Goal: Task Accomplishment & Management: Manage account settings

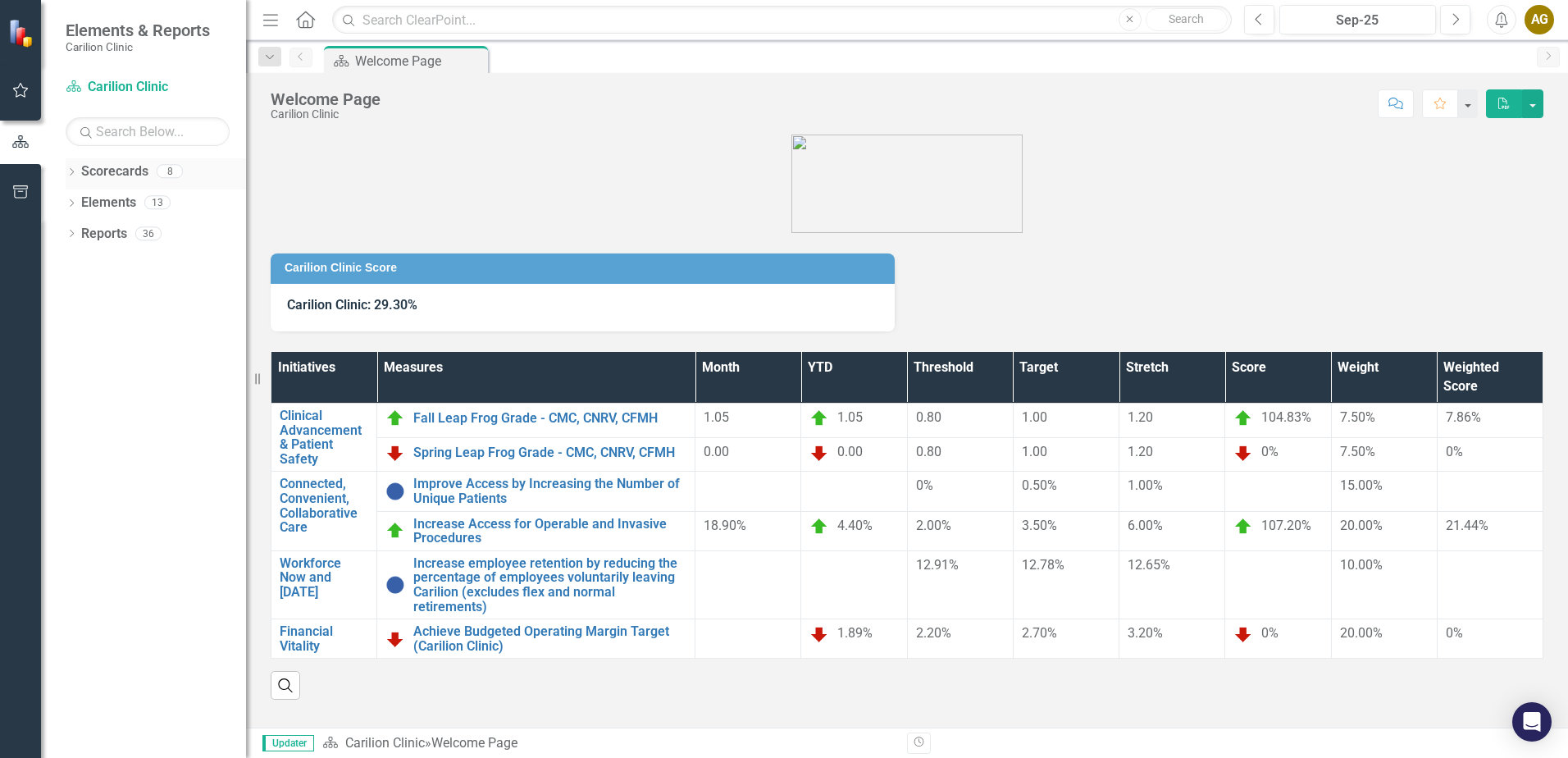
click at [68, 172] on icon "Dropdown" at bounding box center [71, 173] width 11 height 9
click at [77, 197] on icon "Dropdown" at bounding box center [80, 202] width 12 height 9
click at [92, 236] on icon "Dropdown" at bounding box center [96, 232] width 12 height 9
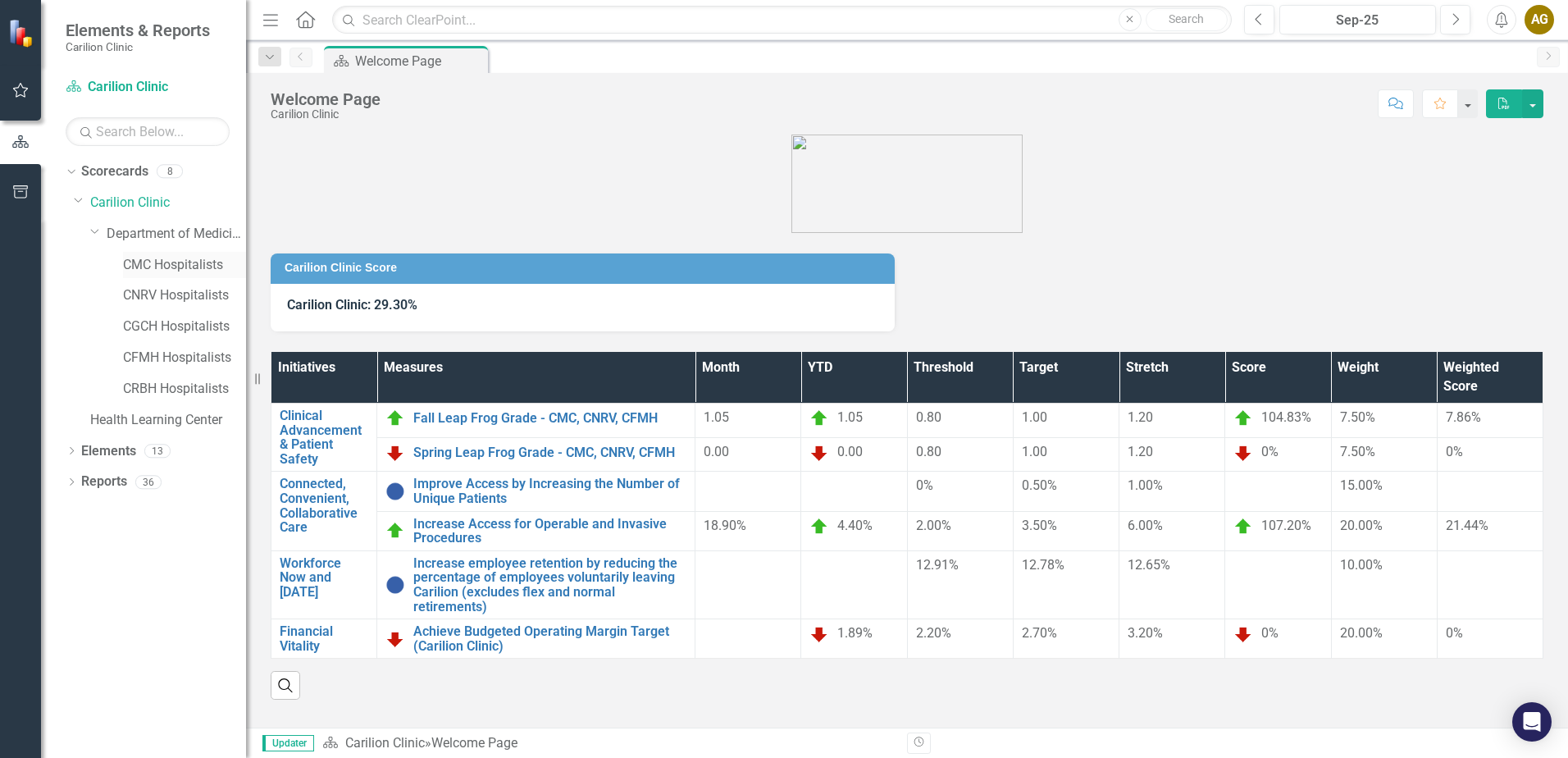
click at [174, 264] on link "CMC Hospitalists" at bounding box center [185, 266] width 123 height 19
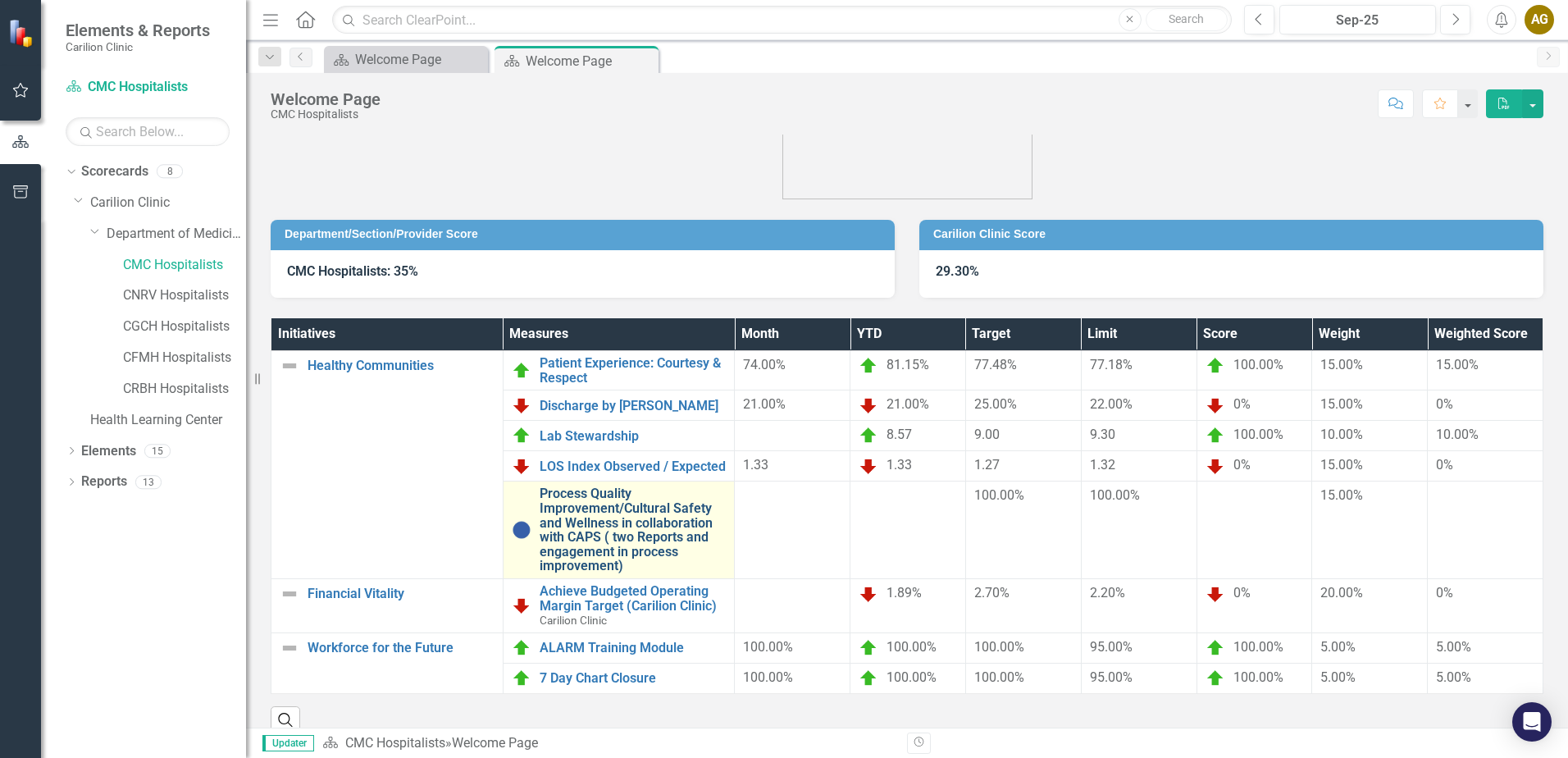
scroll to position [65, 0]
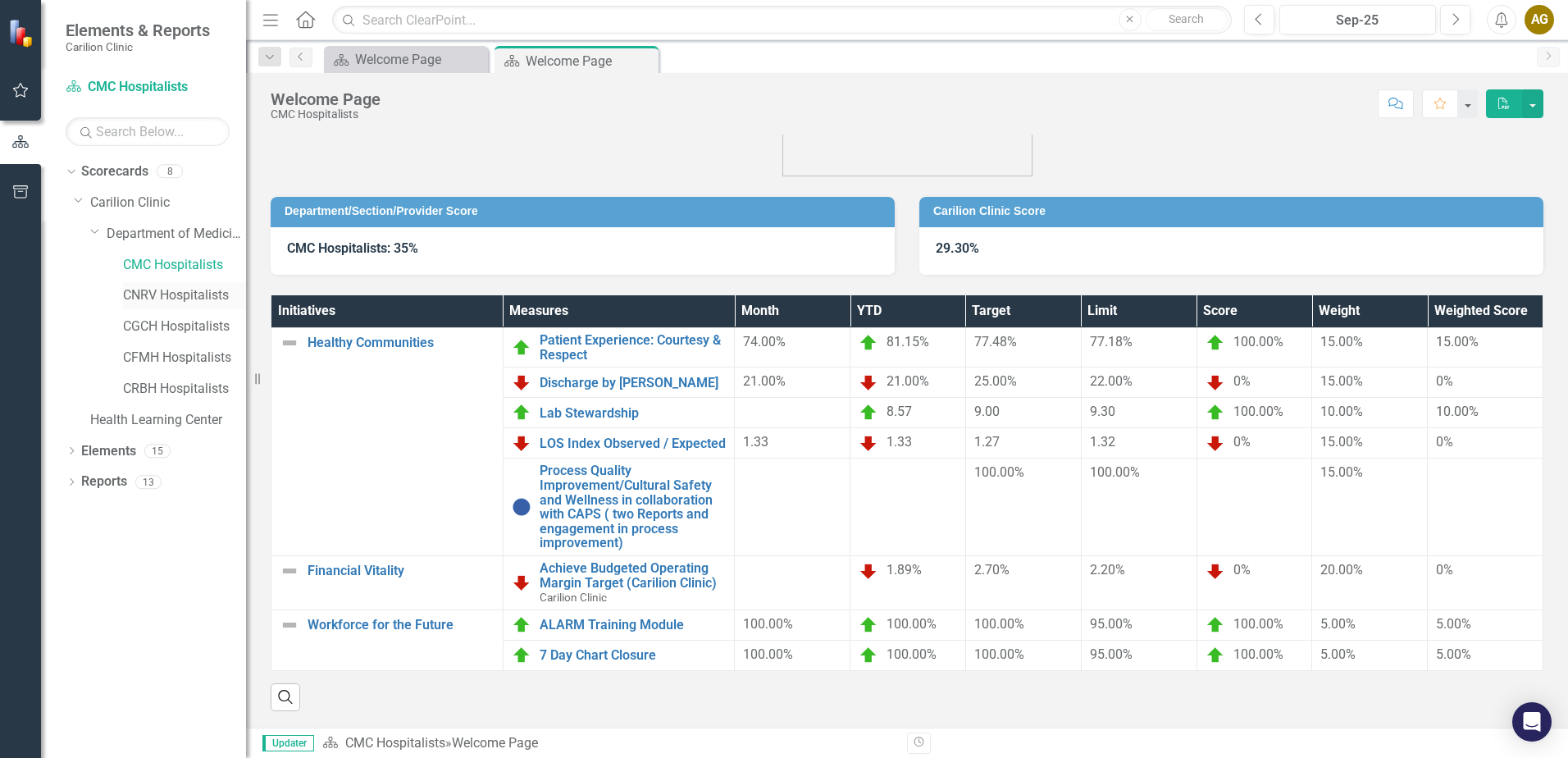
click at [134, 292] on link "CNRV Hospitalists" at bounding box center [185, 296] width 123 height 19
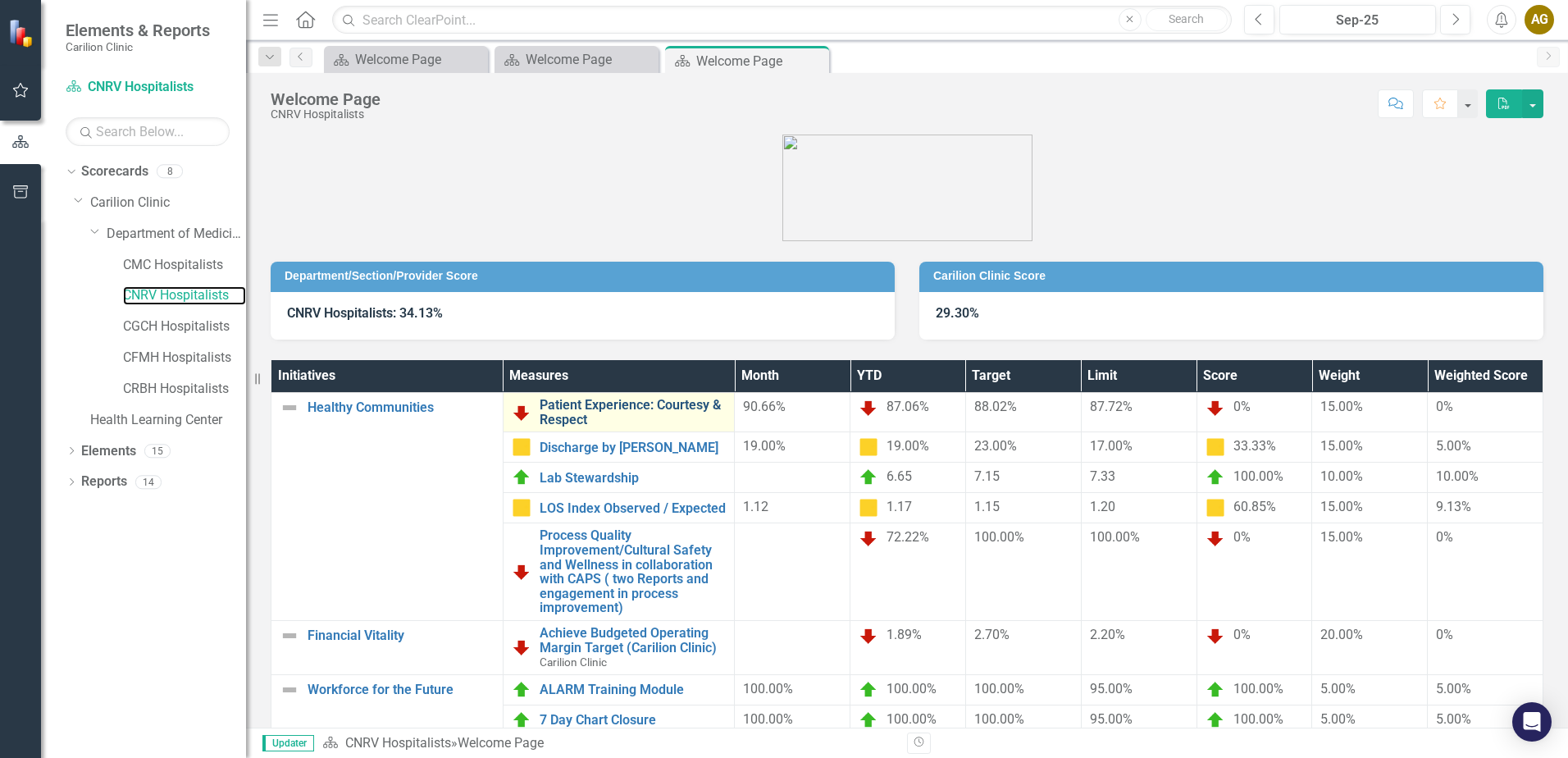
scroll to position [65, 0]
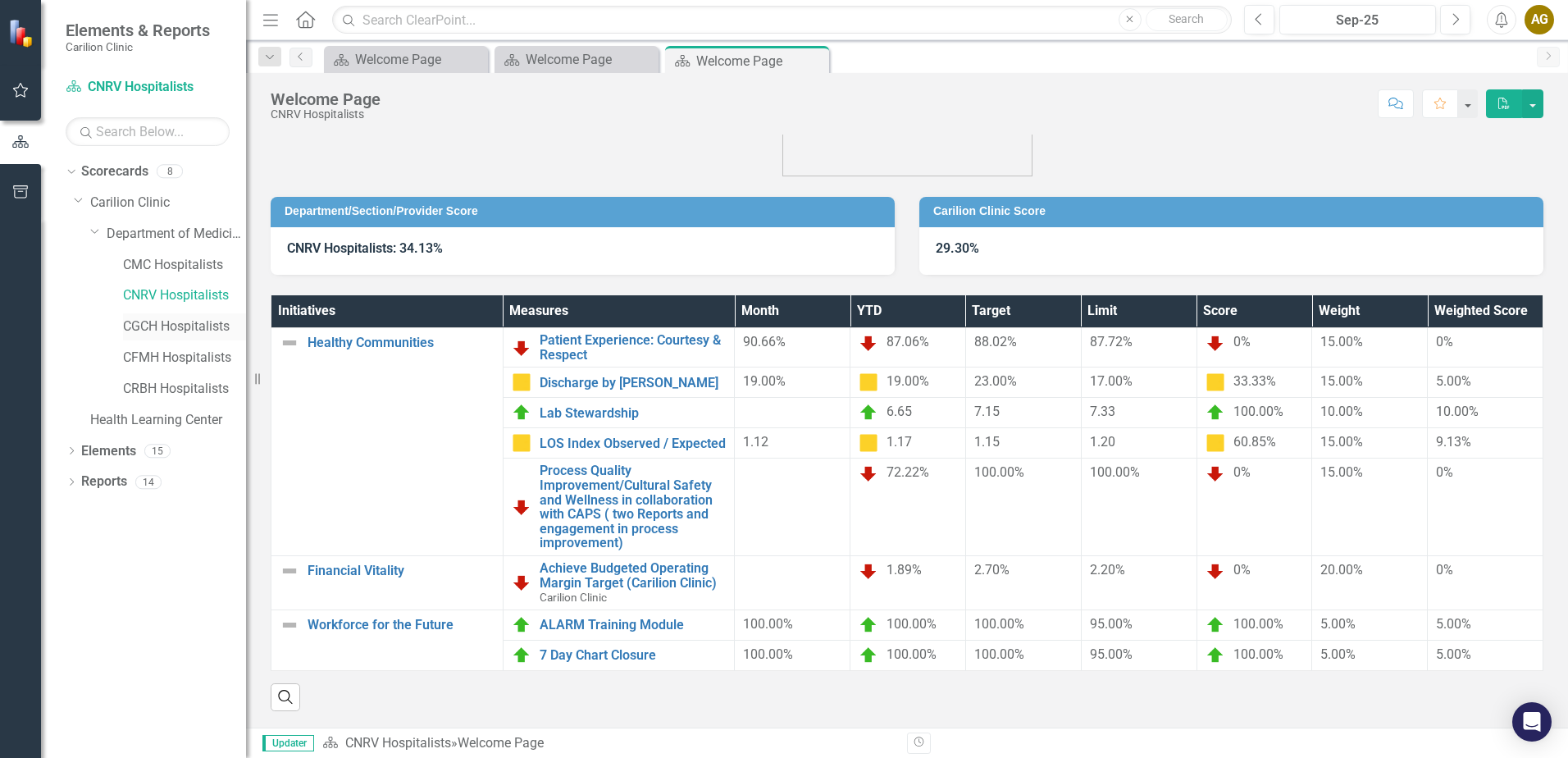
click at [177, 327] on link "CGCH Hospitalists" at bounding box center [185, 327] width 123 height 19
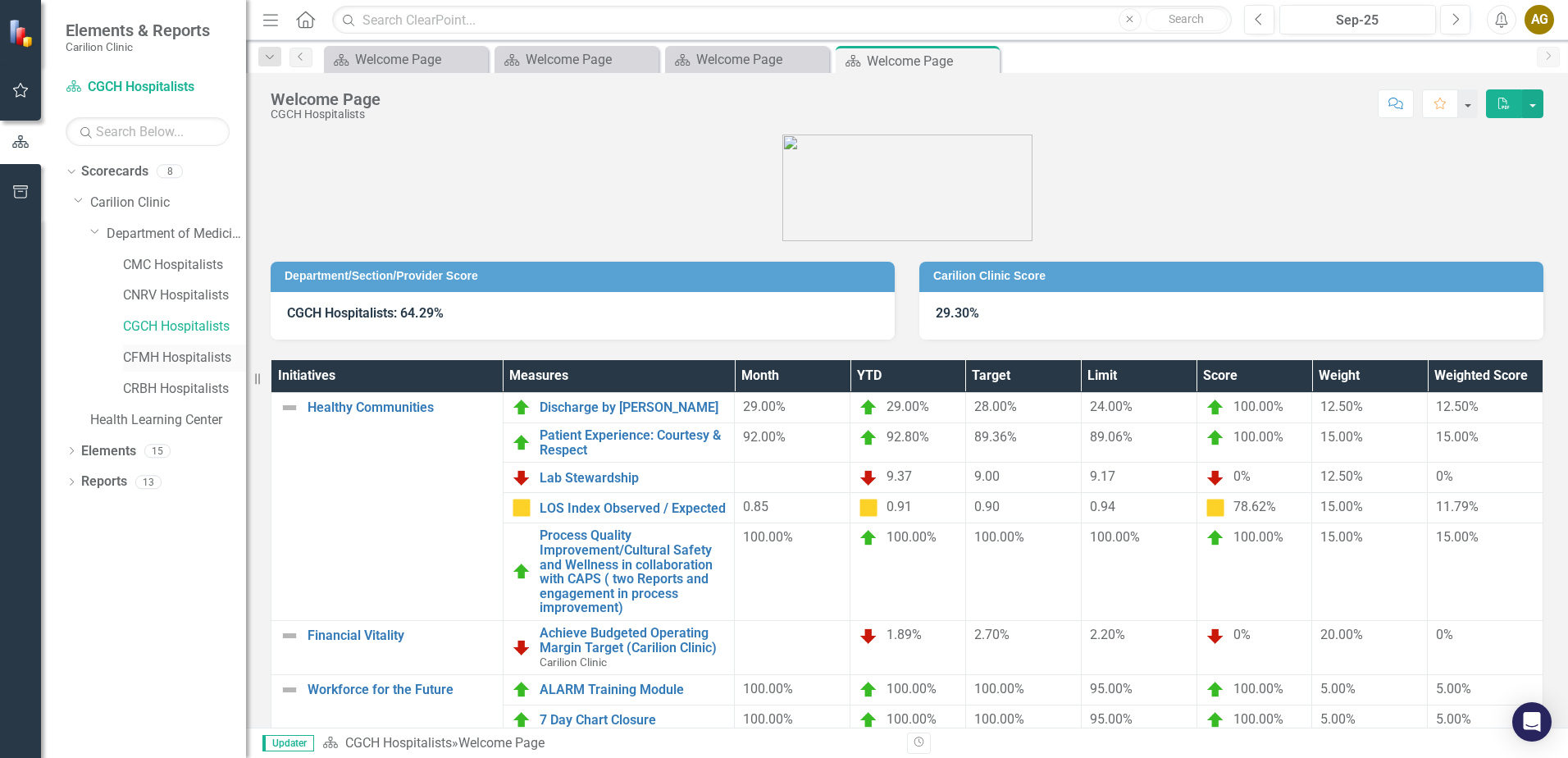
click at [171, 355] on link "CFMH Hospitalists" at bounding box center [185, 358] width 123 height 19
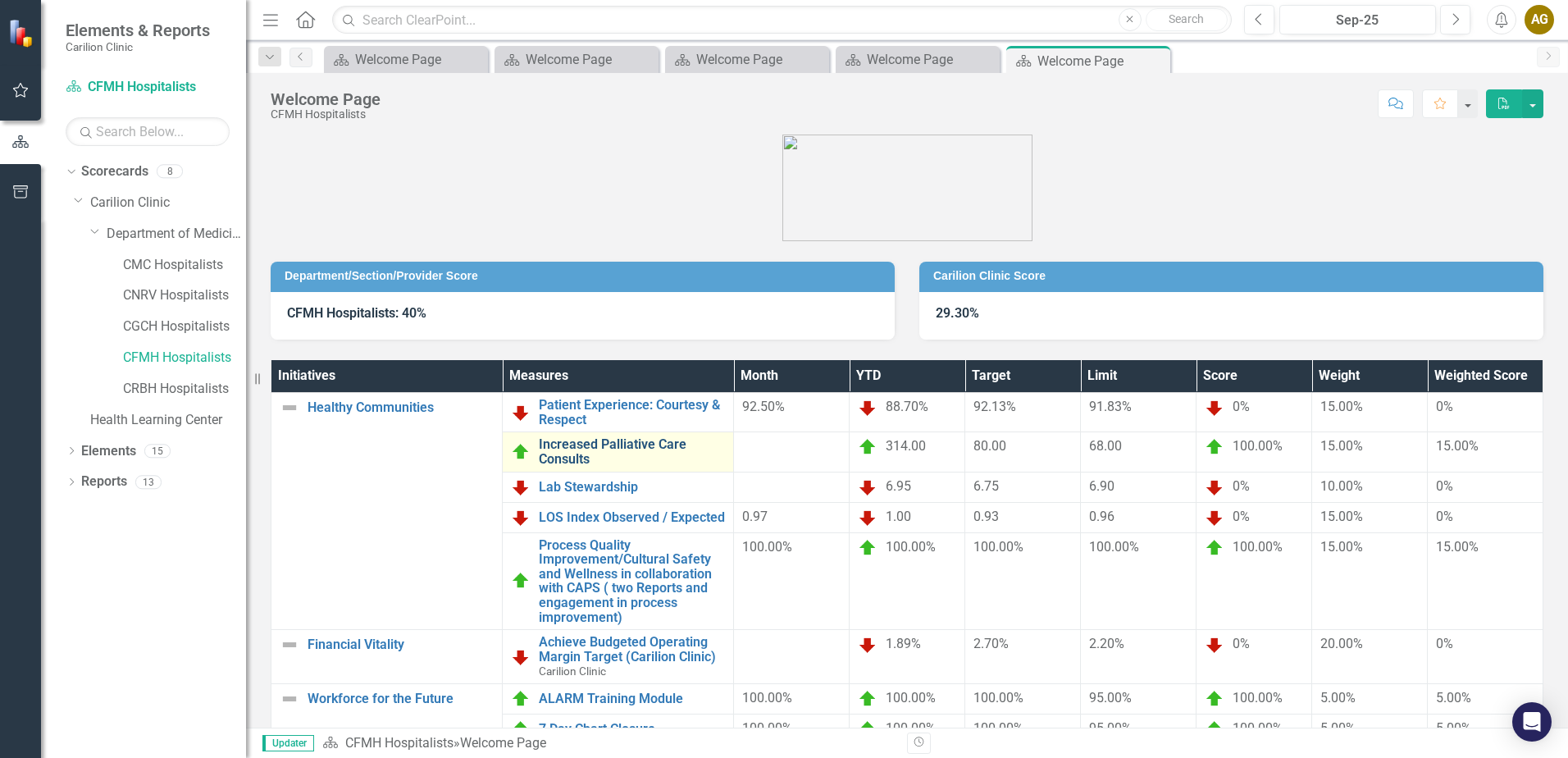
click at [604, 451] on link "Increased Palliative Care Consults" at bounding box center [632, 451] width 186 height 28
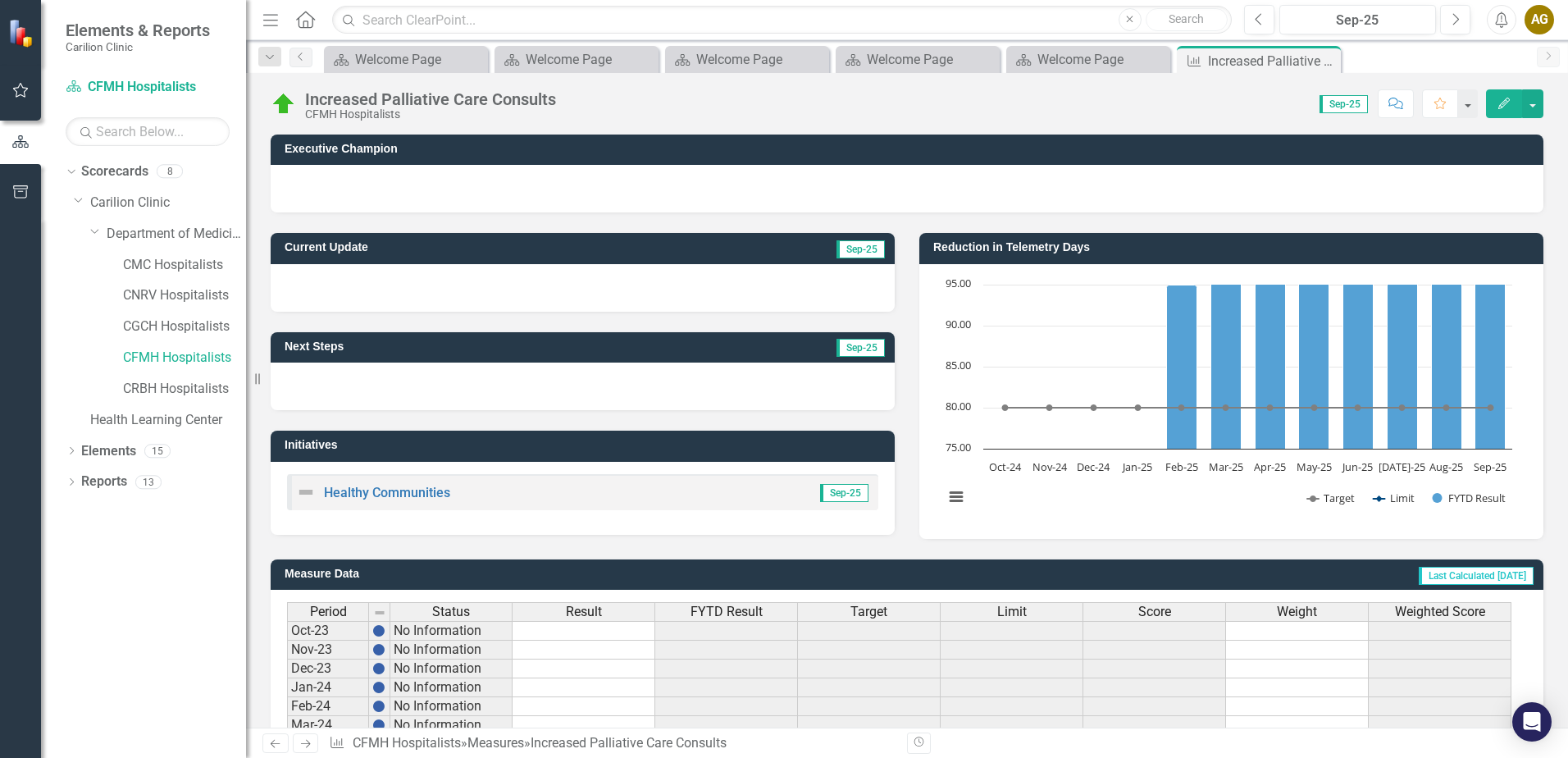
scroll to position [388, 0]
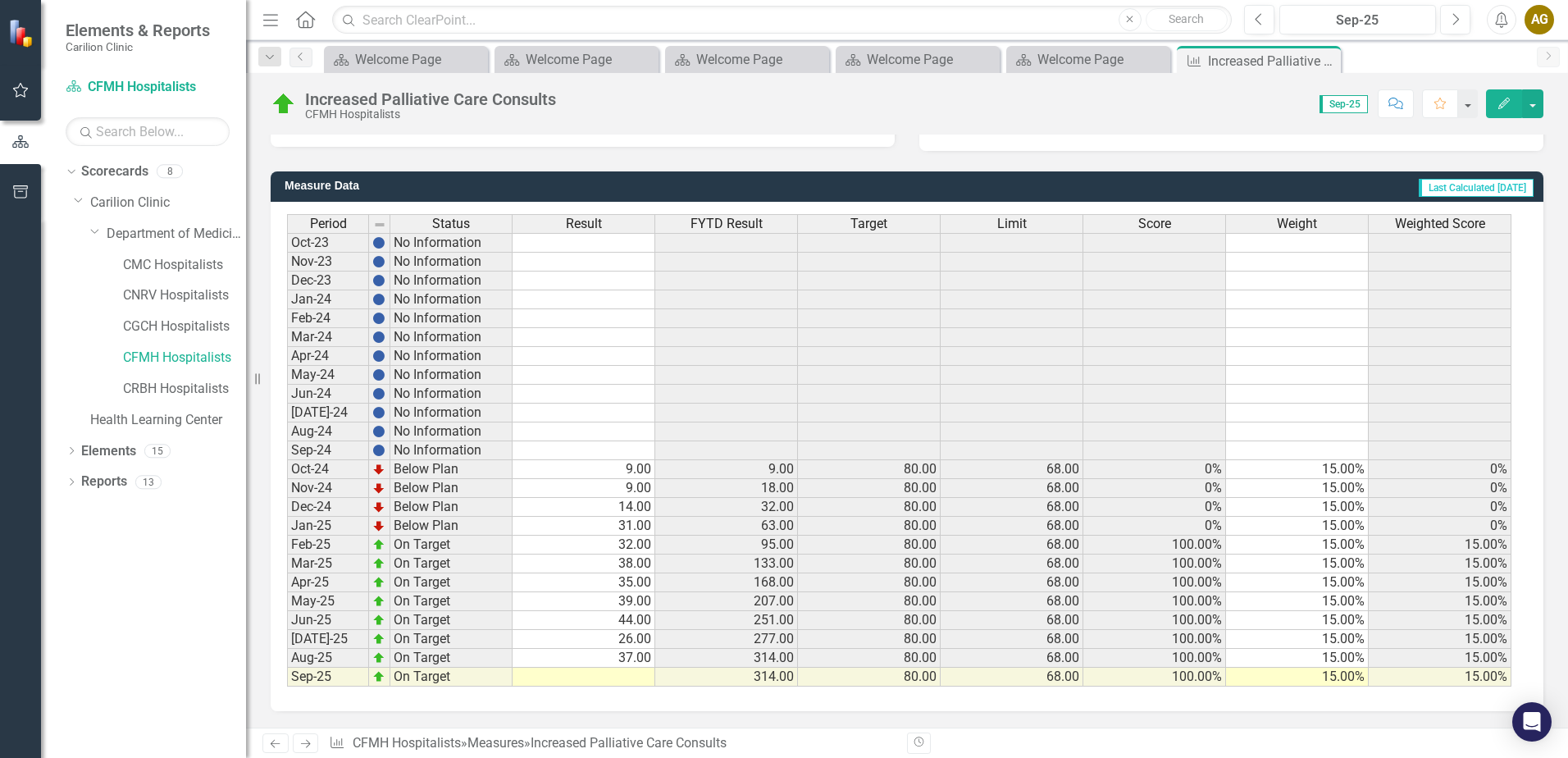
click at [585, 682] on td at bounding box center [584, 677] width 142 height 19
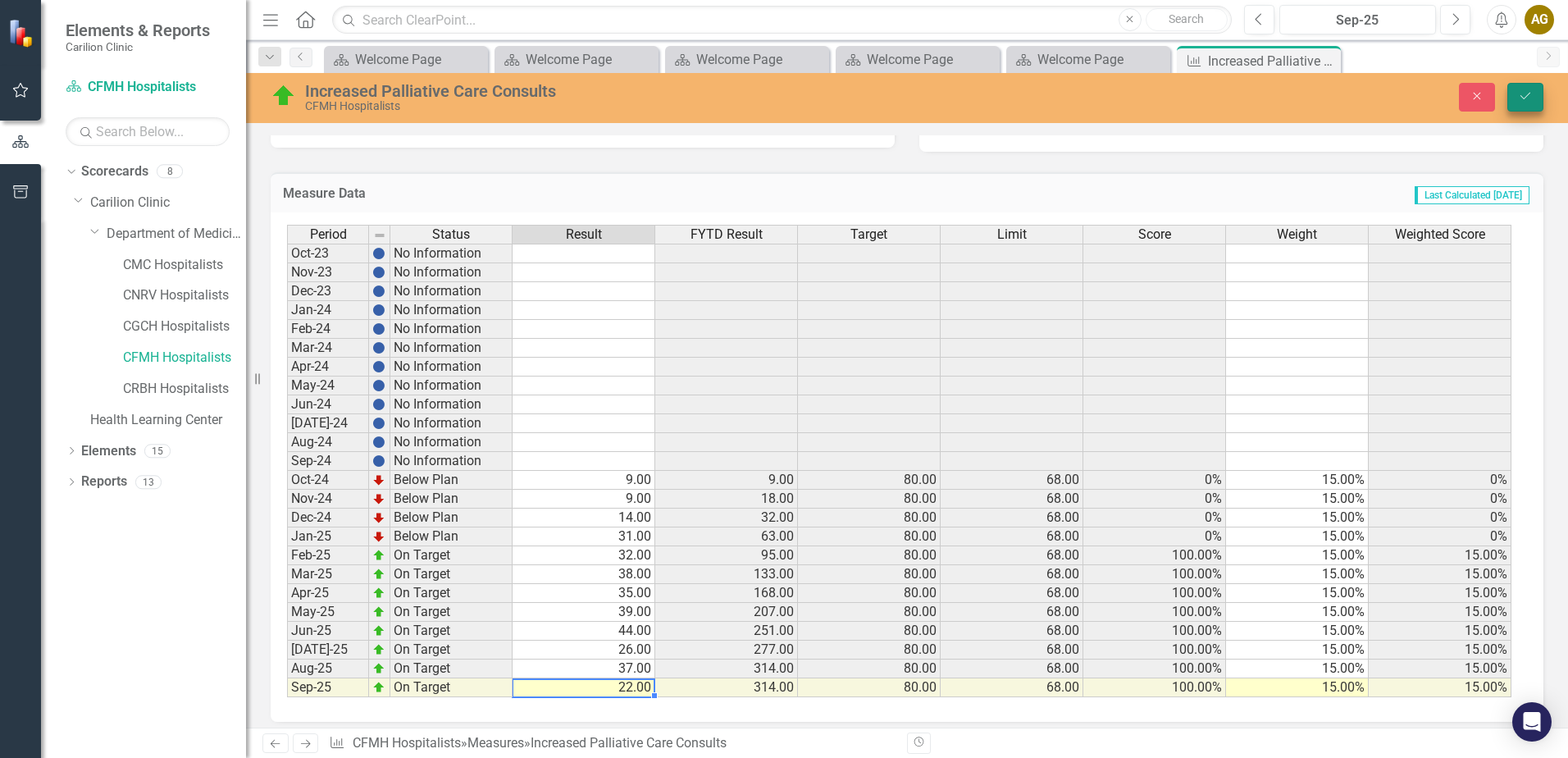
type textarea "22"
click at [1526, 91] on icon "Save" at bounding box center [1525, 95] width 15 height 11
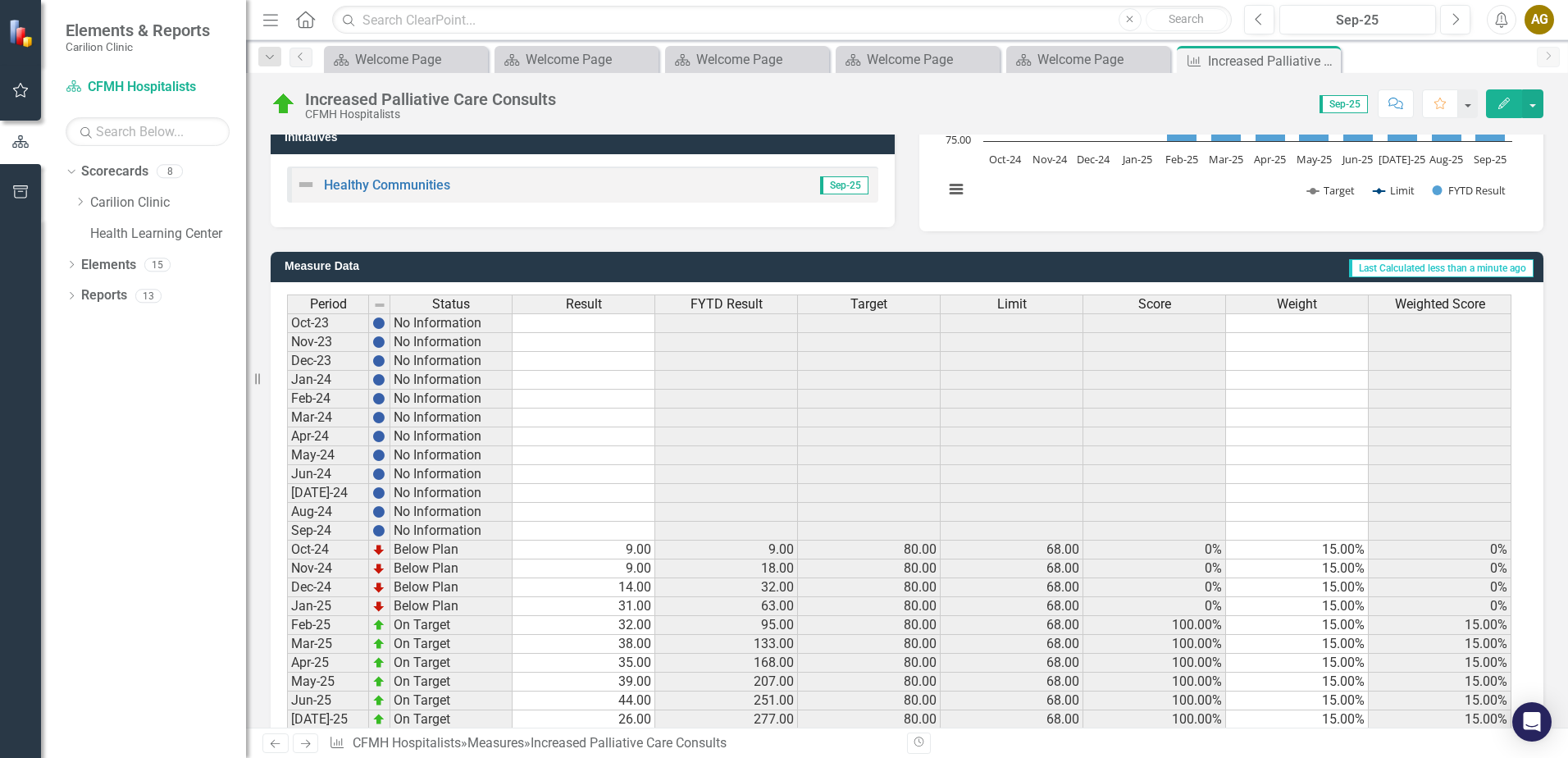
scroll to position [60, 0]
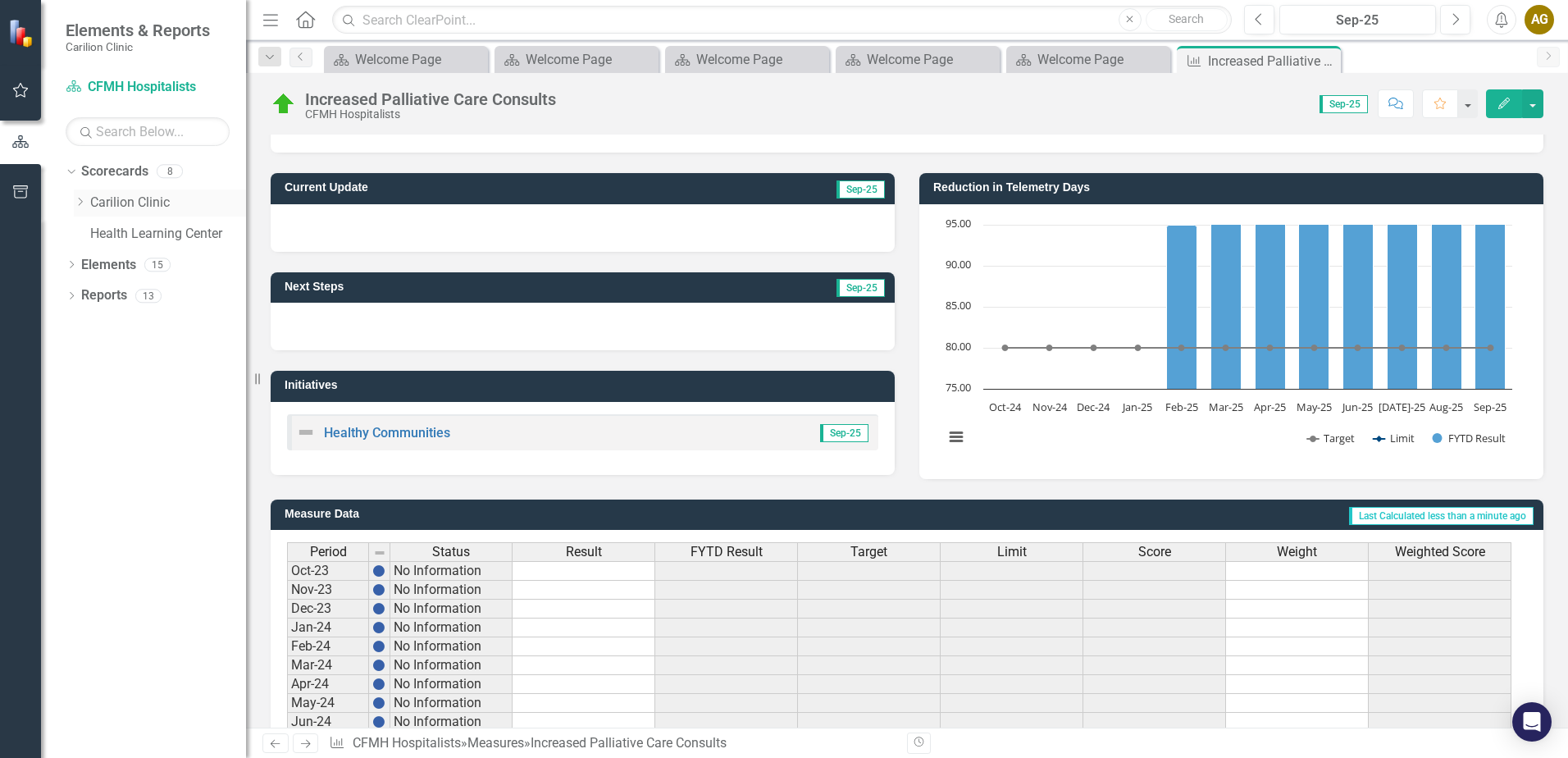
click at [77, 204] on icon "Dropdown" at bounding box center [80, 202] width 12 height 9
click at [96, 236] on icon "Dropdown" at bounding box center [96, 232] width 12 height 9
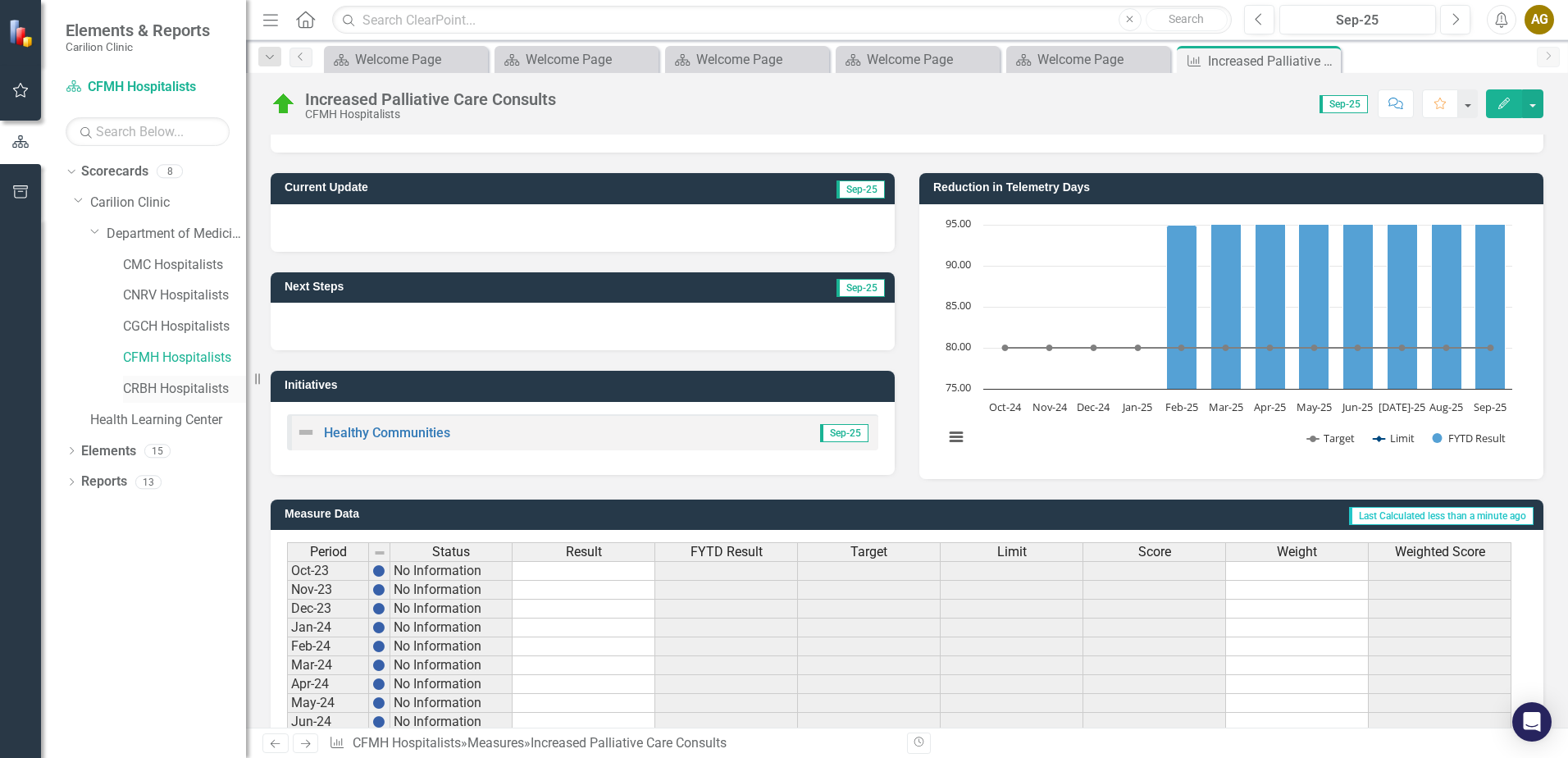
click at [171, 386] on link "CRBH Hospitalists" at bounding box center [185, 389] width 123 height 19
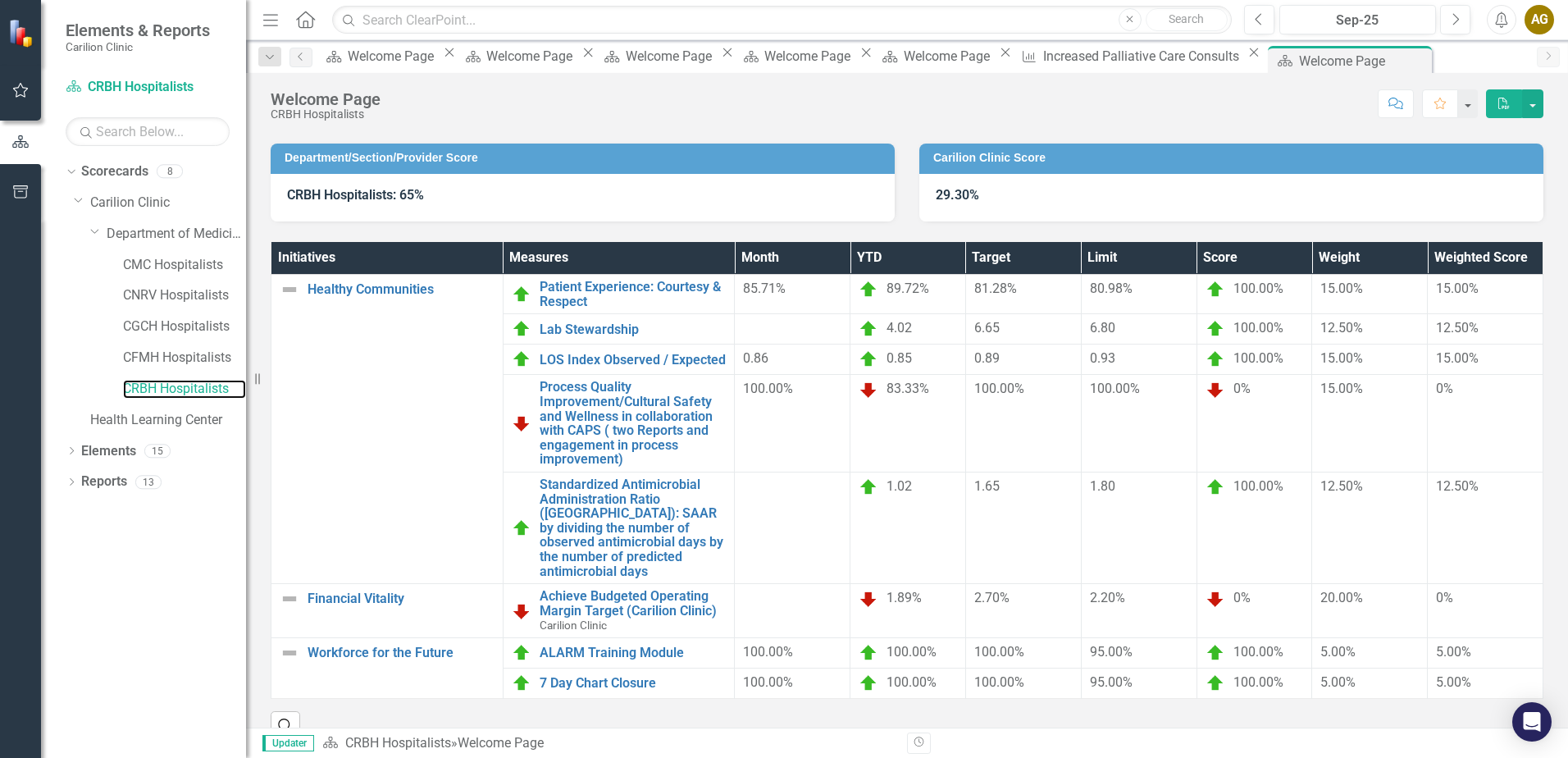
scroll to position [132, 0]
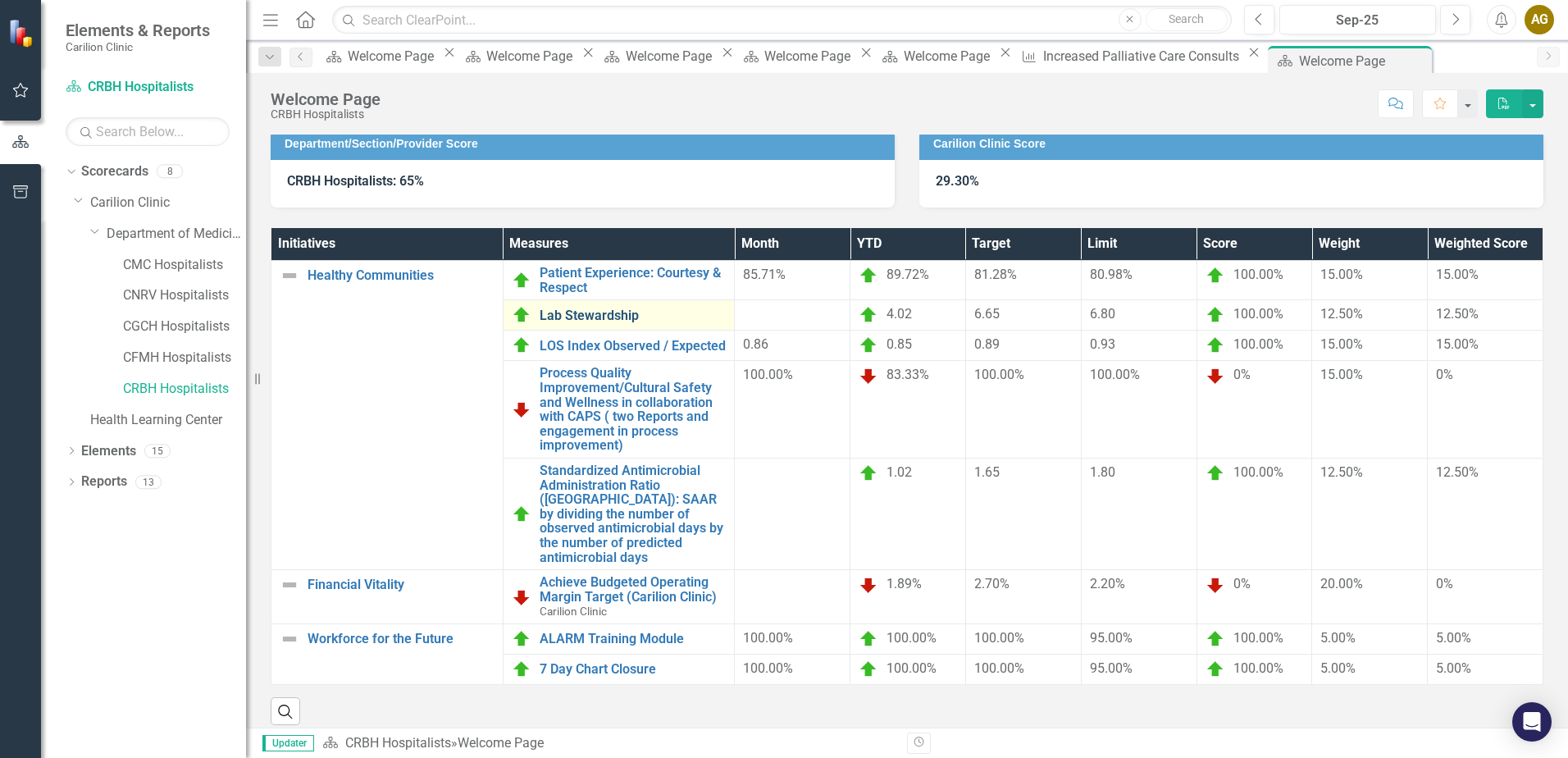
click at [593, 320] on link "Lab Stewardship" at bounding box center [634, 316] width 187 height 15
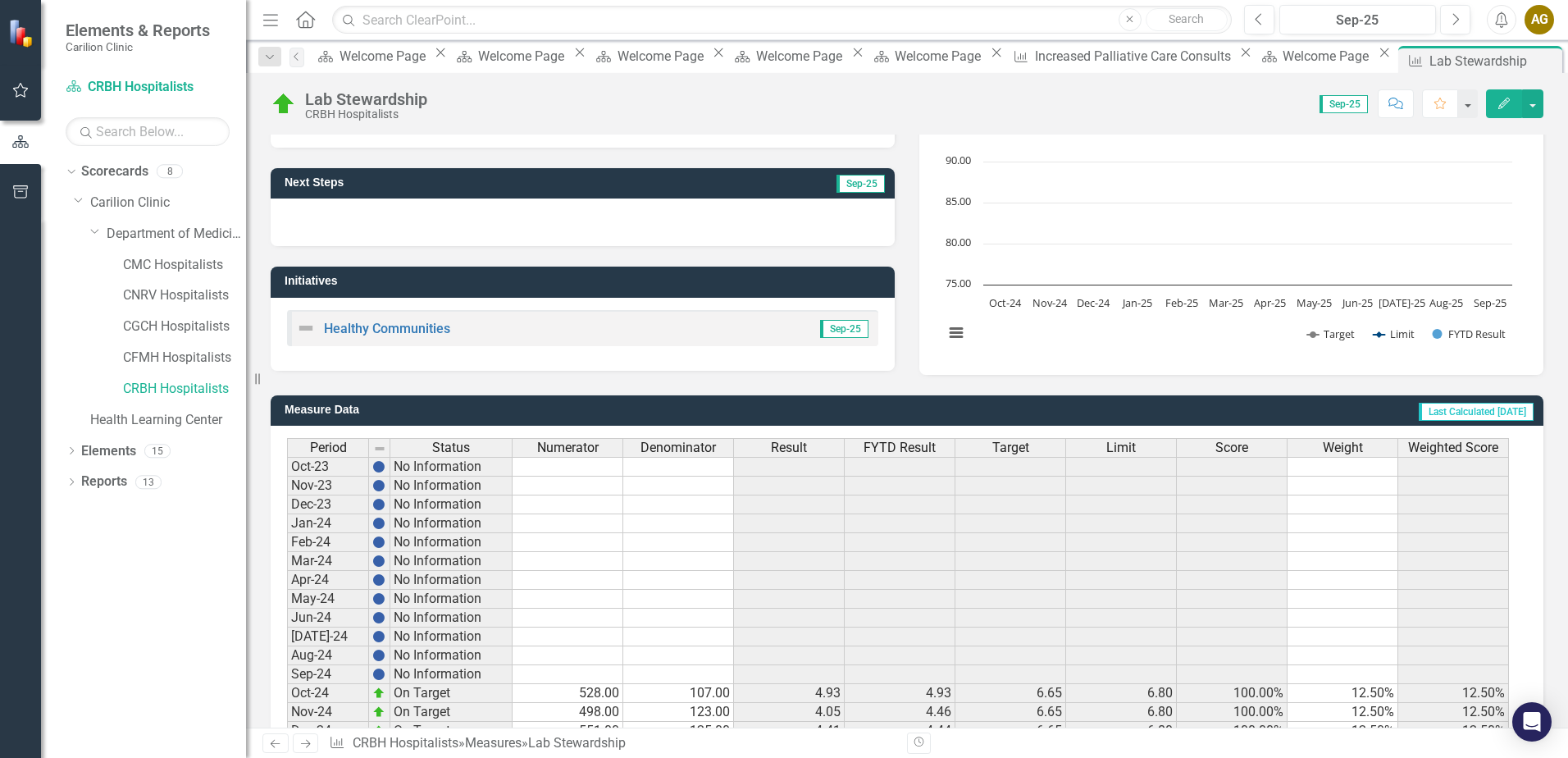
scroll to position [388, 0]
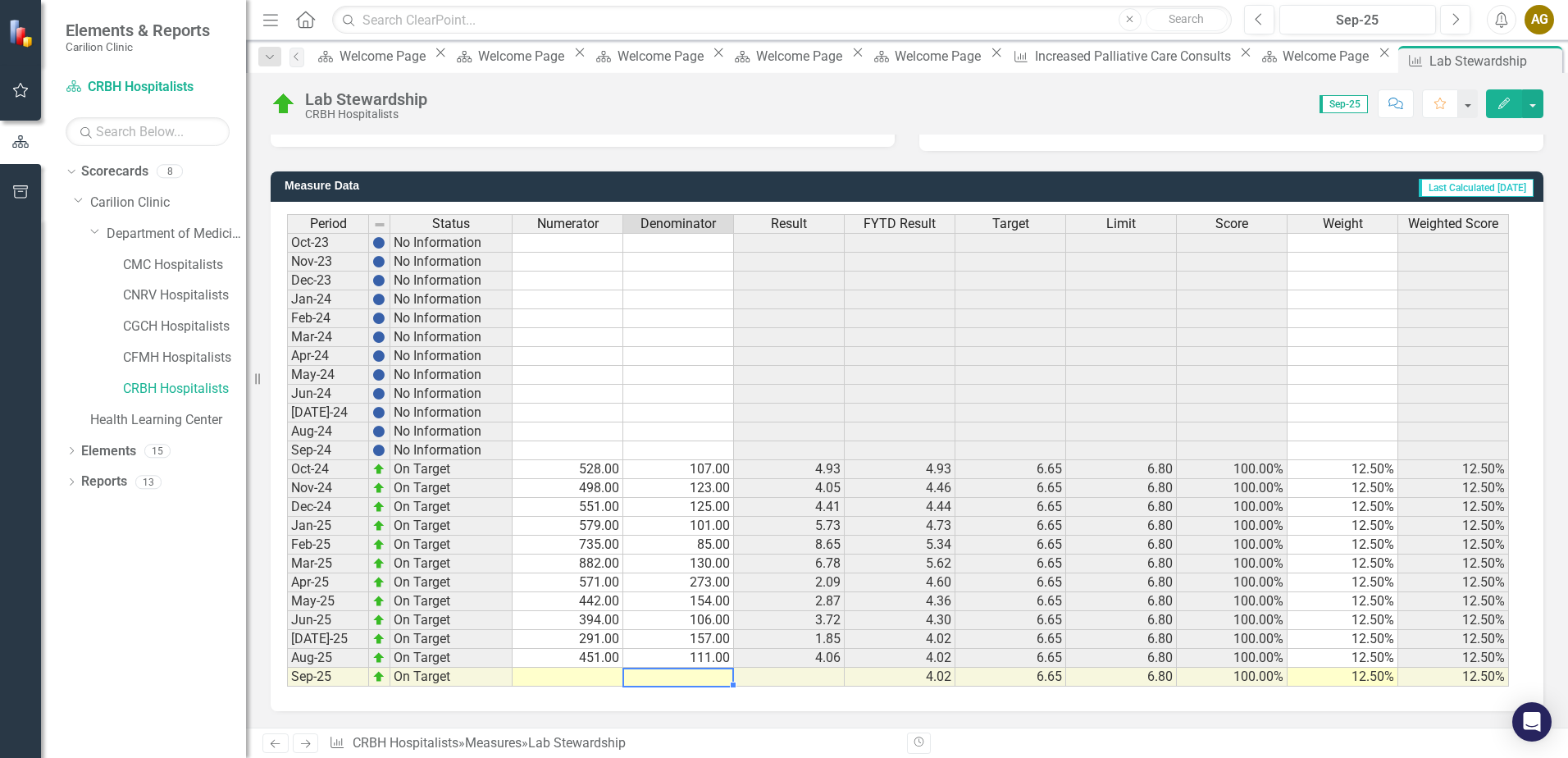
click at [651, 671] on td at bounding box center [678, 677] width 111 height 19
click at [653, 678] on td at bounding box center [678, 677] width 111 height 19
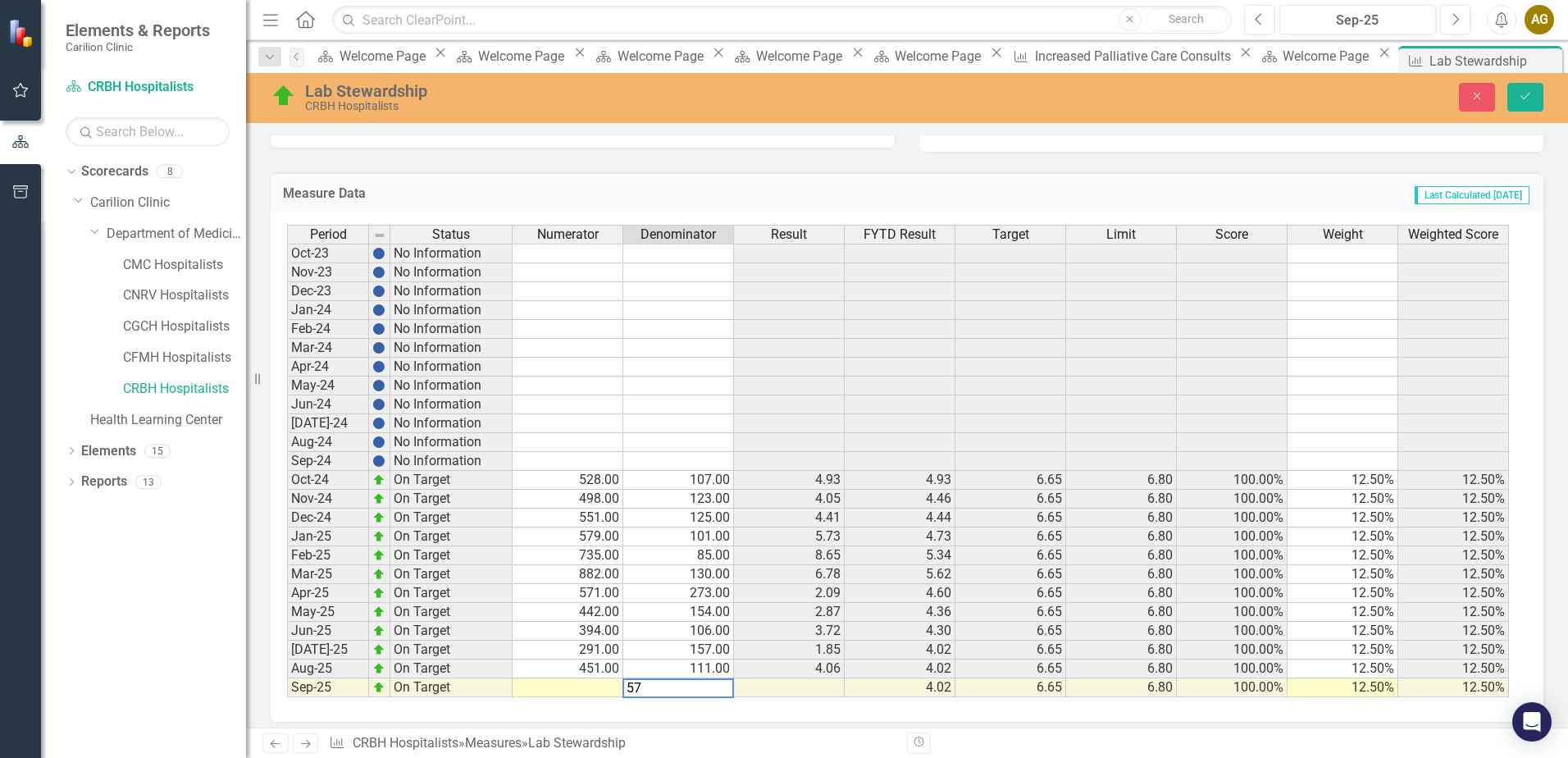
type textarea "5"
click at [580, 681] on td at bounding box center [568, 688] width 111 height 19
type textarea "574"
click at [1518, 87] on button "Save" at bounding box center [1526, 97] width 36 height 28
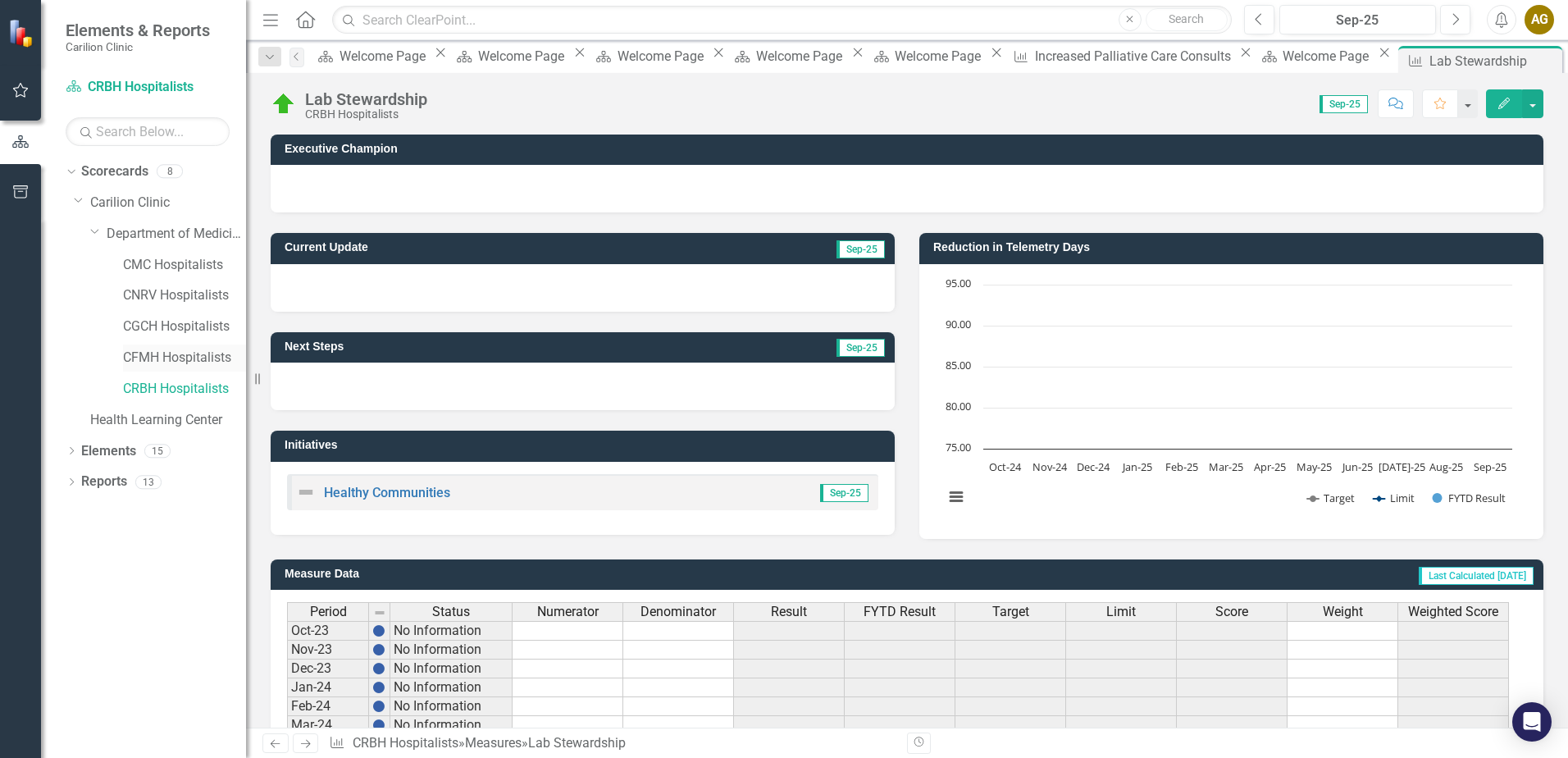
click at [200, 358] on link "CFMH Hospitalists" at bounding box center [185, 358] width 123 height 19
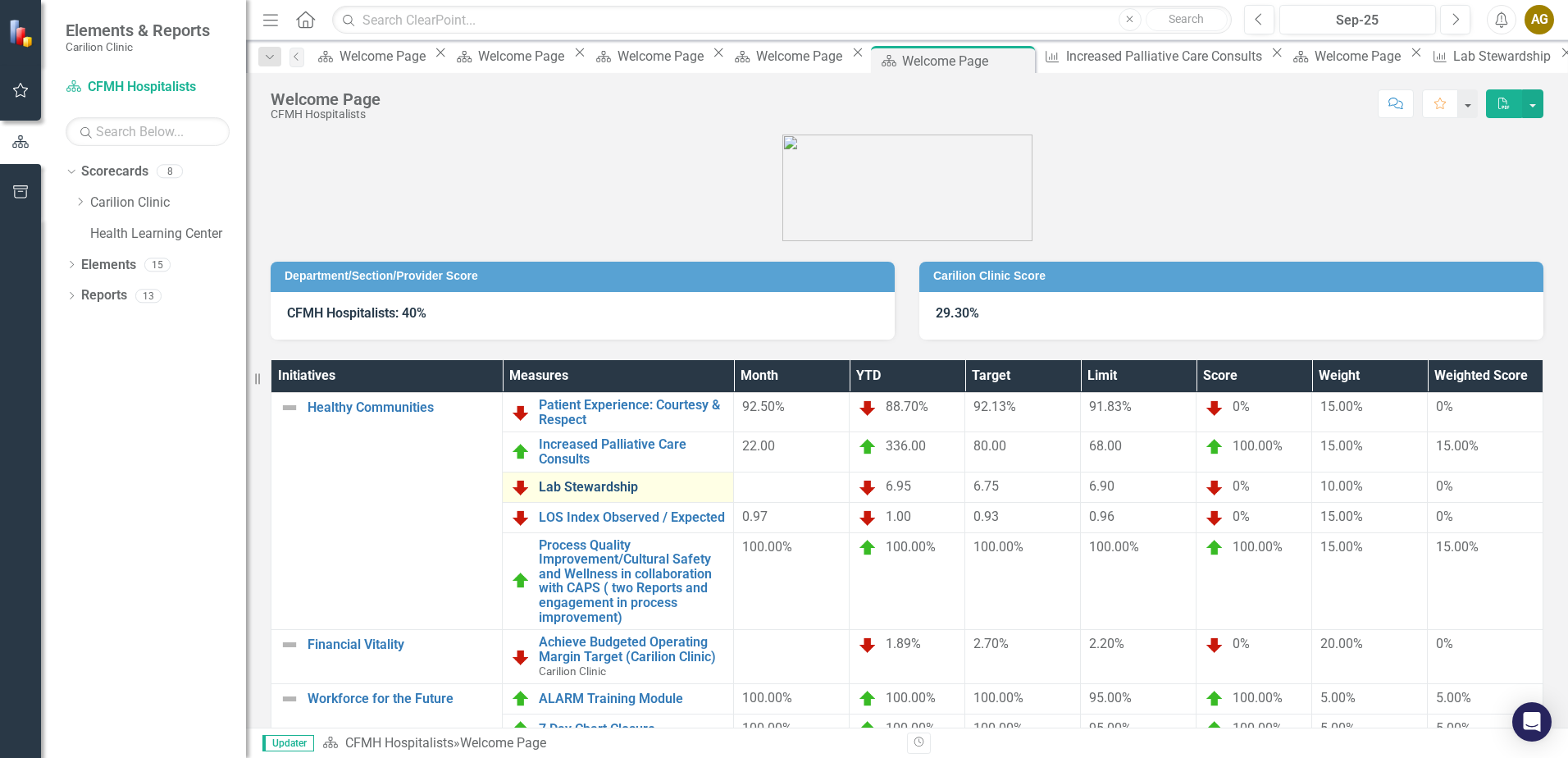
click at [607, 484] on link "Lab Stewardship" at bounding box center [632, 487] width 186 height 15
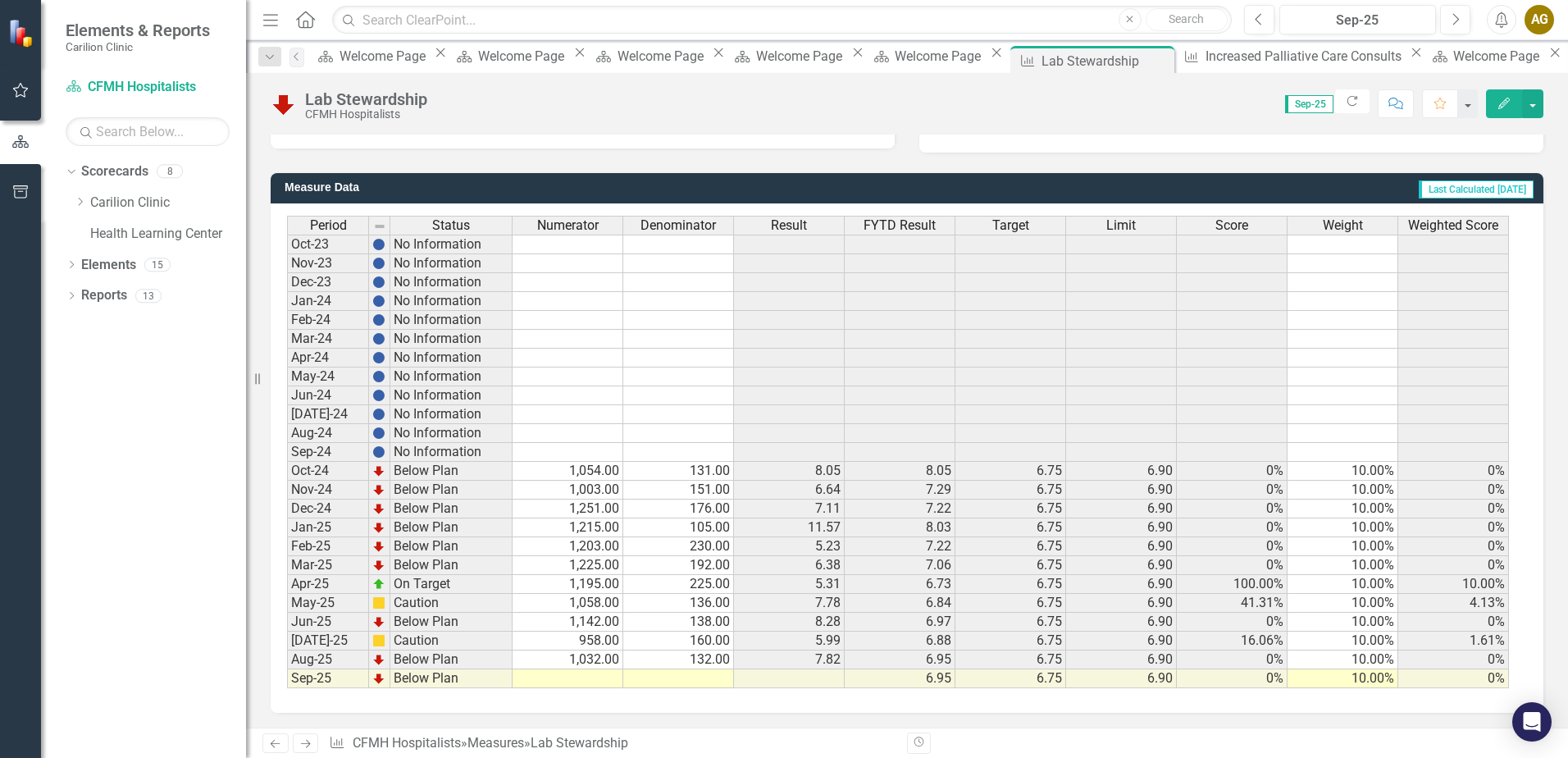
scroll to position [388, 0]
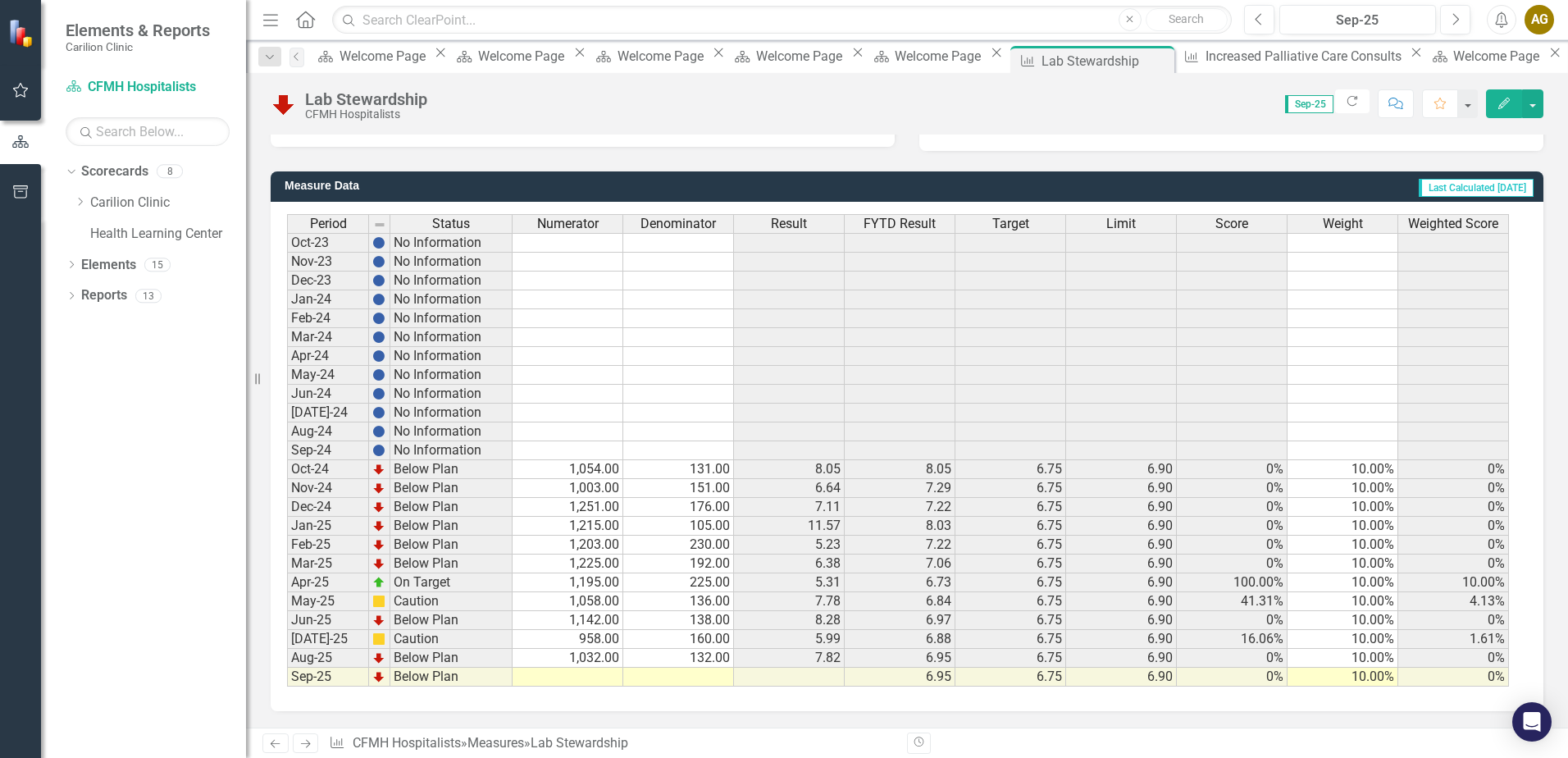
click at [568, 680] on td at bounding box center [568, 677] width 111 height 19
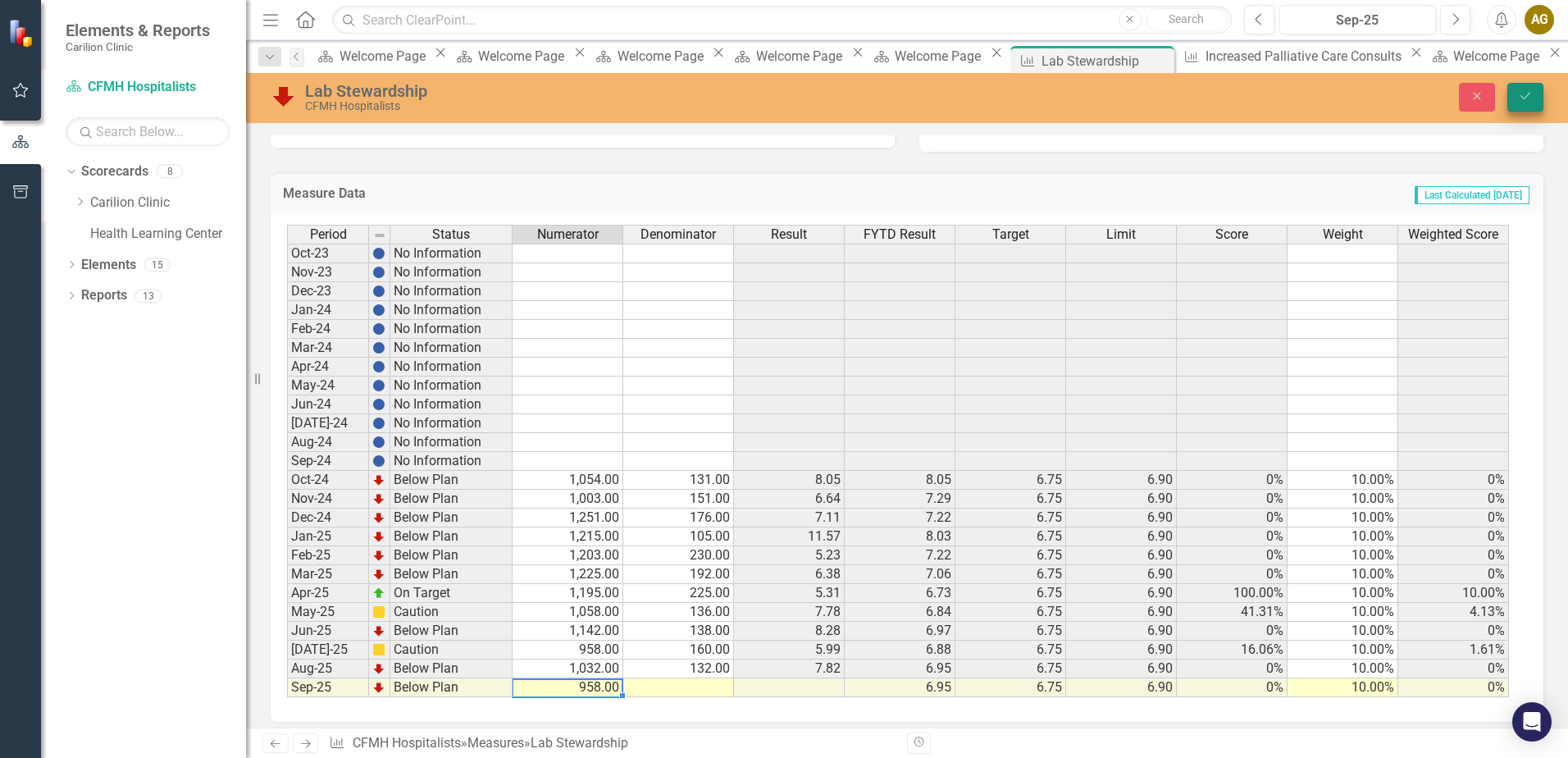
type textarea "958"
click at [1521, 96] on icon "submit" at bounding box center [1525, 96] width 9 height 7
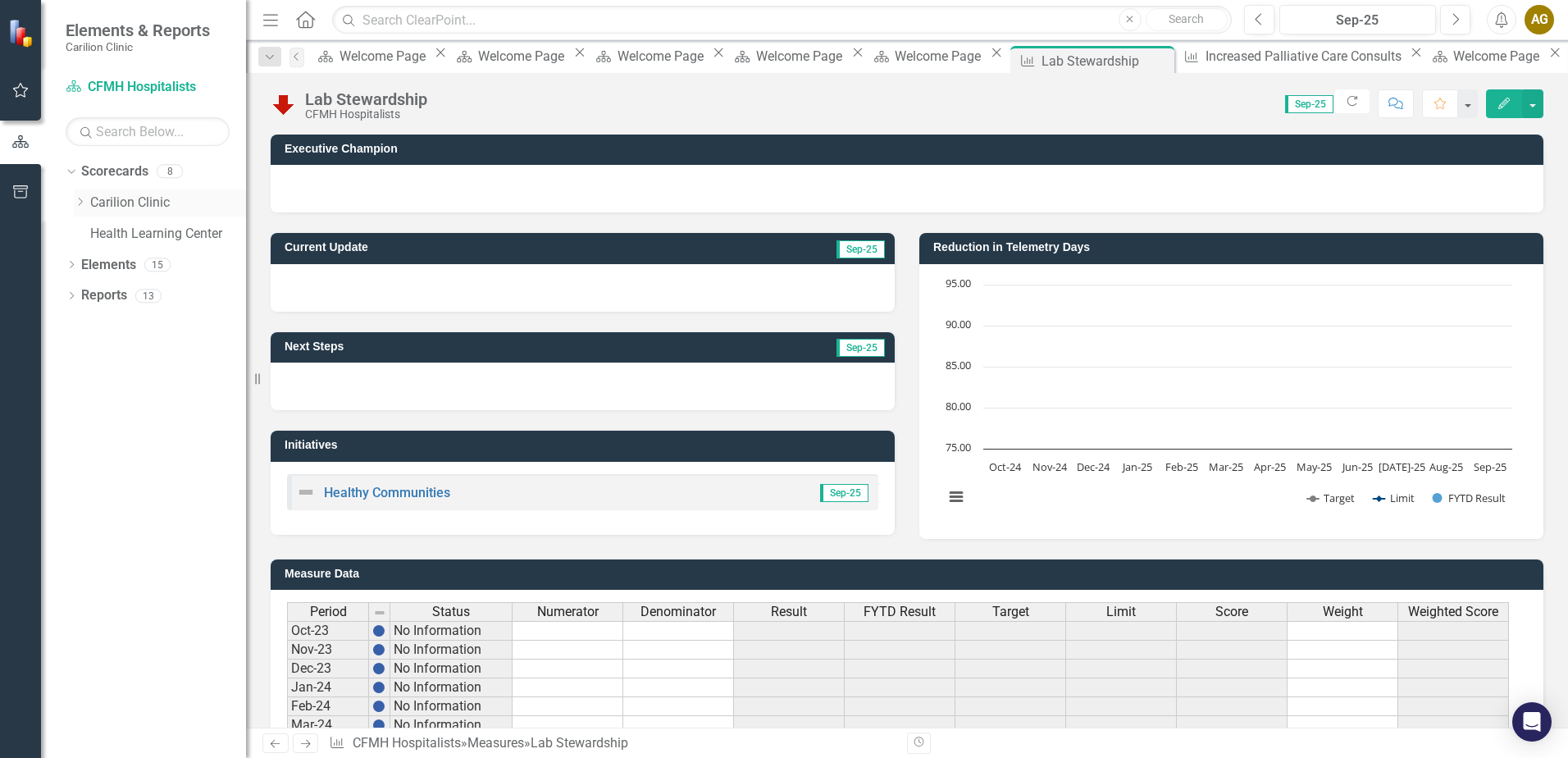
click at [81, 202] on icon "Dropdown" at bounding box center [80, 202] width 12 height 9
click at [99, 231] on icon "Dropdown" at bounding box center [96, 232] width 12 height 9
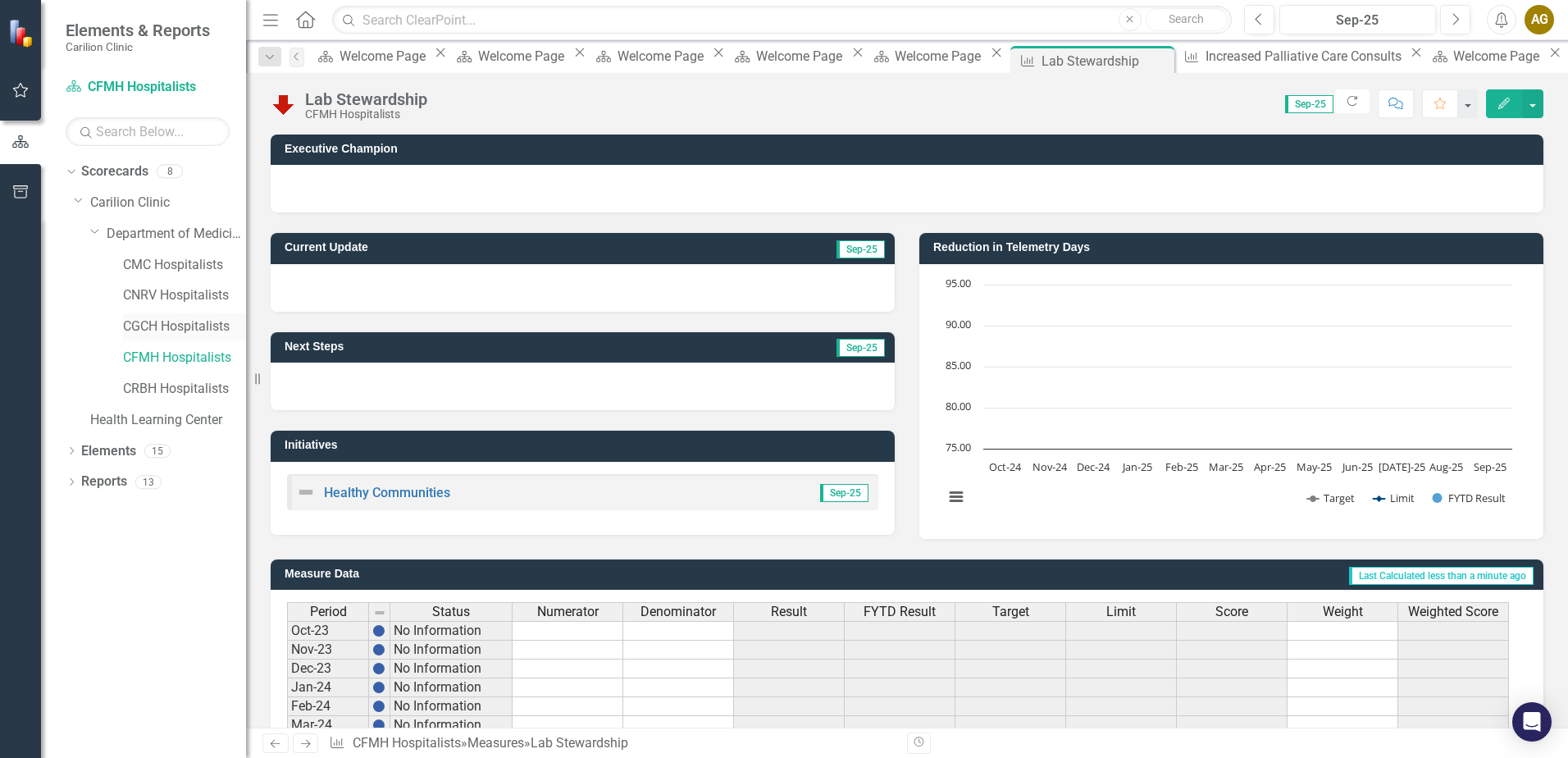
click at [166, 324] on link "CGCH Hospitalists" at bounding box center [185, 327] width 123 height 19
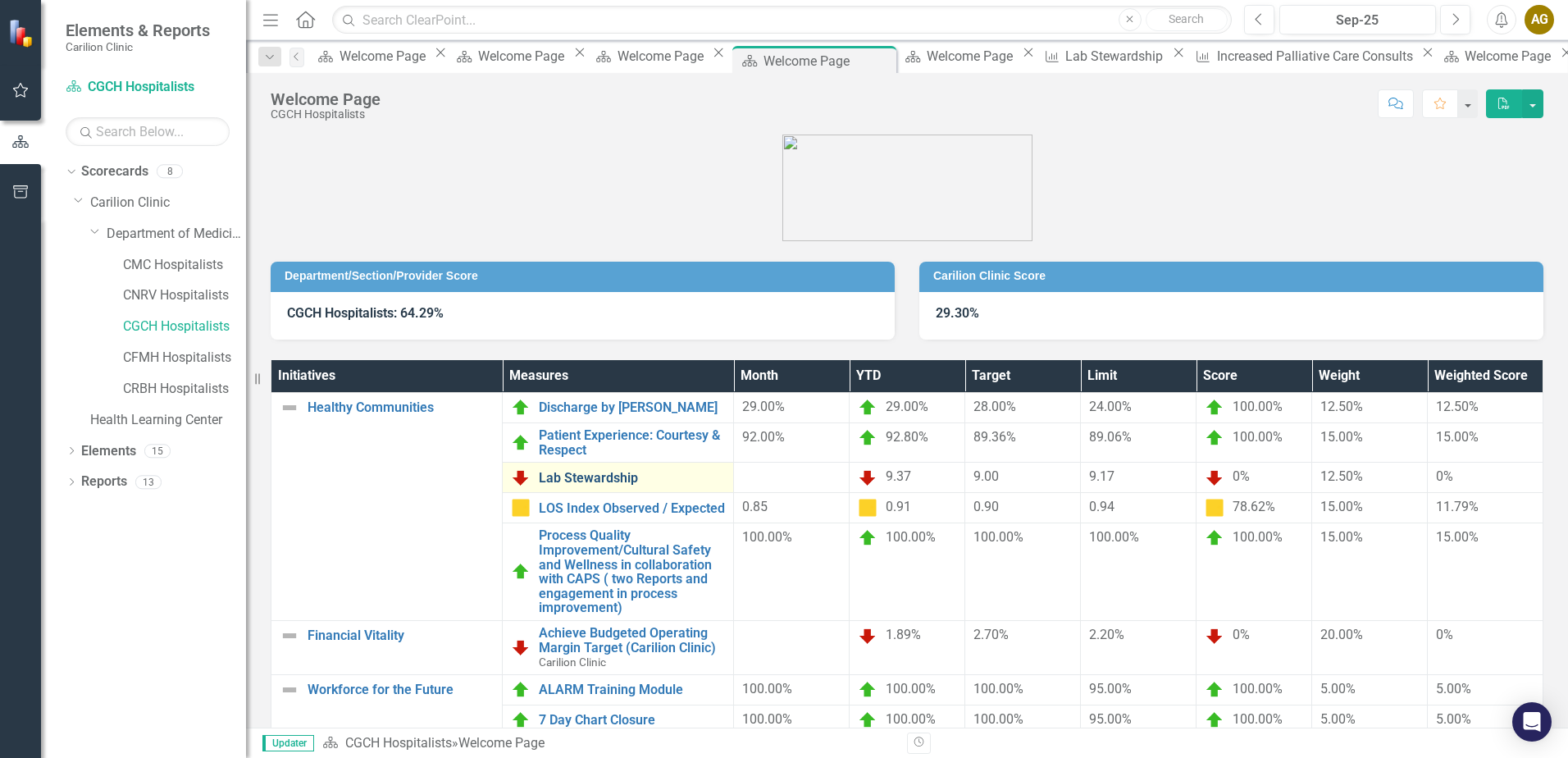
click at [592, 484] on link "Lab Stewardship" at bounding box center [632, 478] width 186 height 15
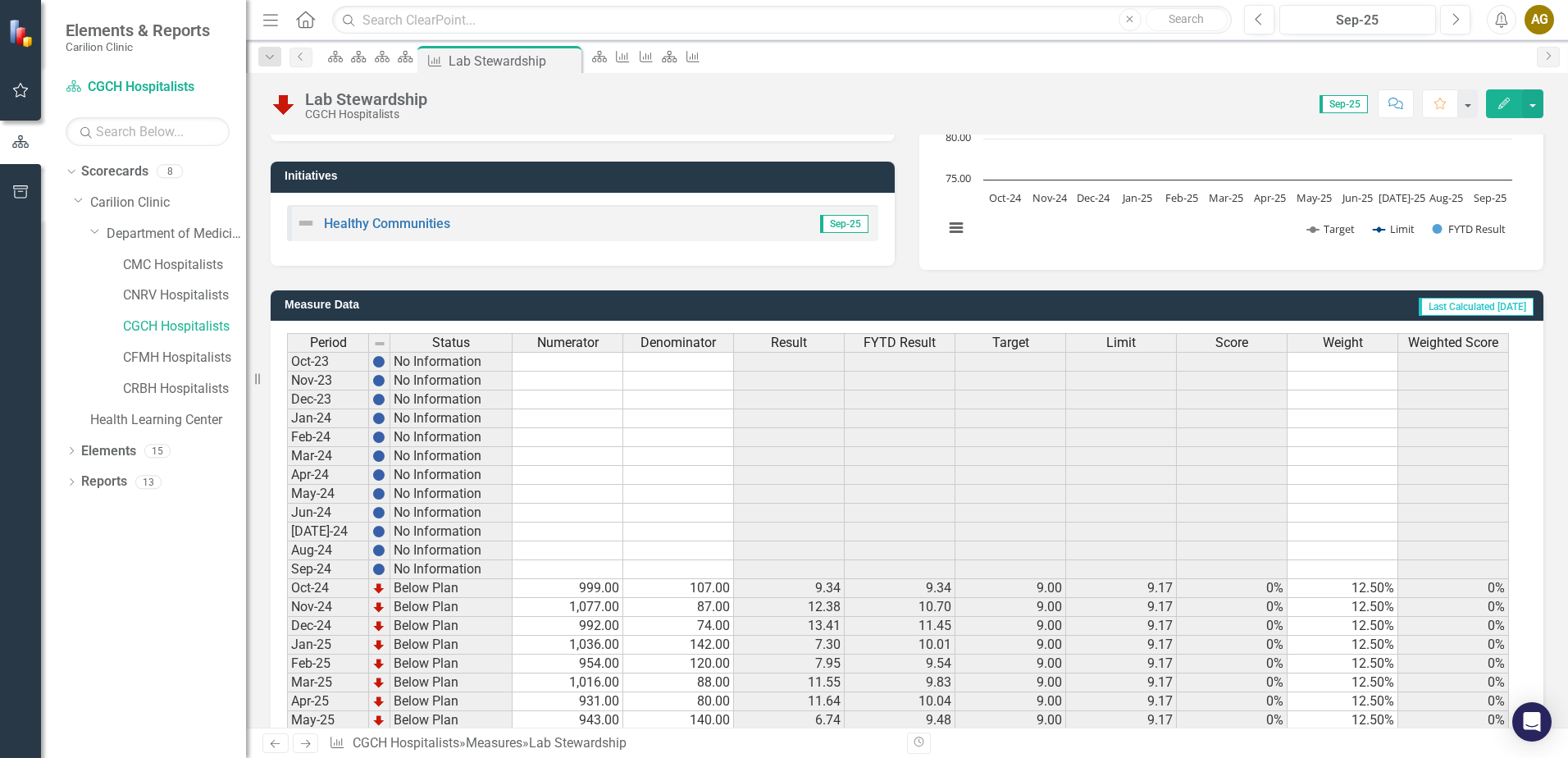
scroll to position [388, 0]
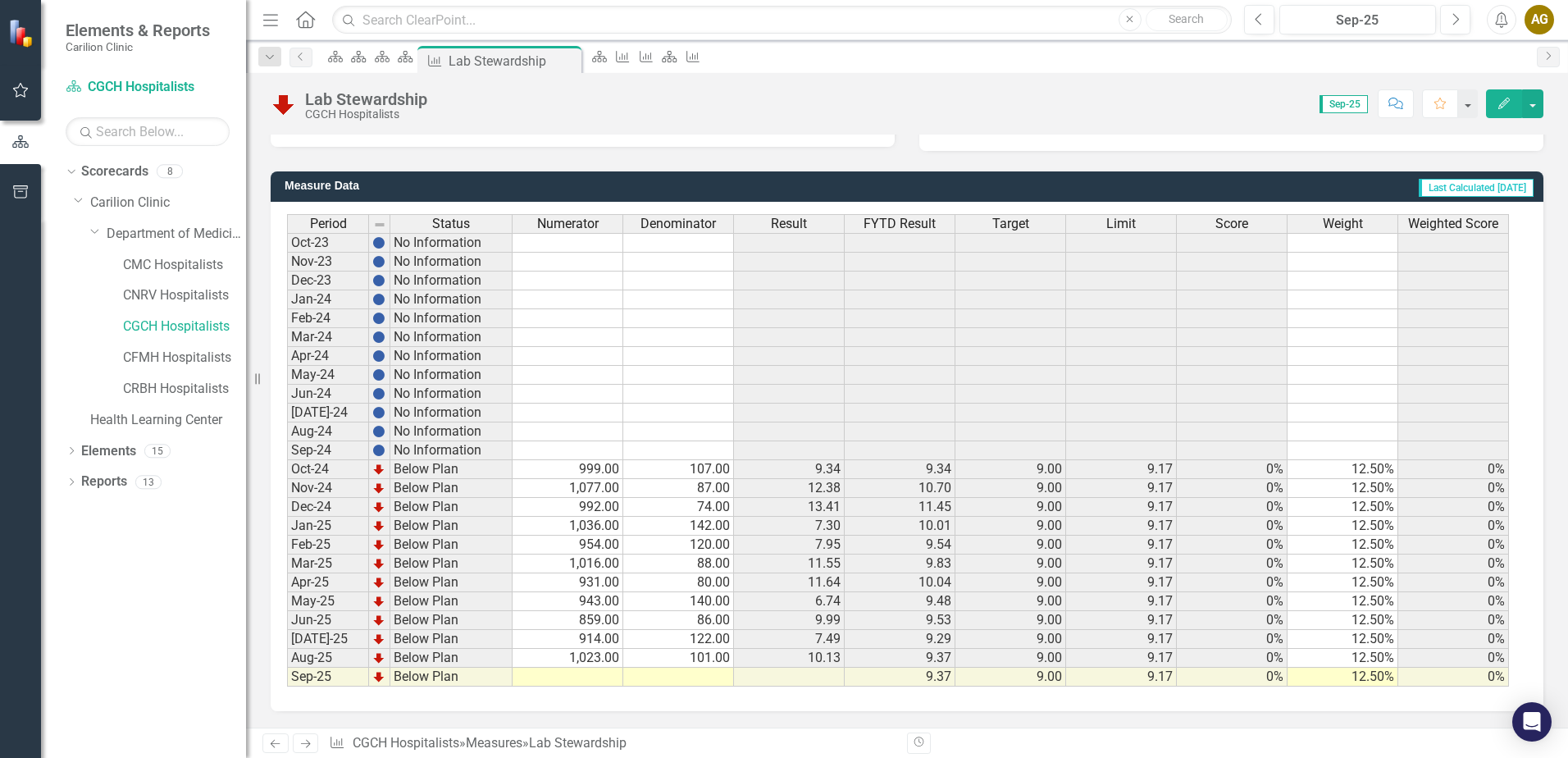
click at [611, 677] on td at bounding box center [568, 677] width 111 height 19
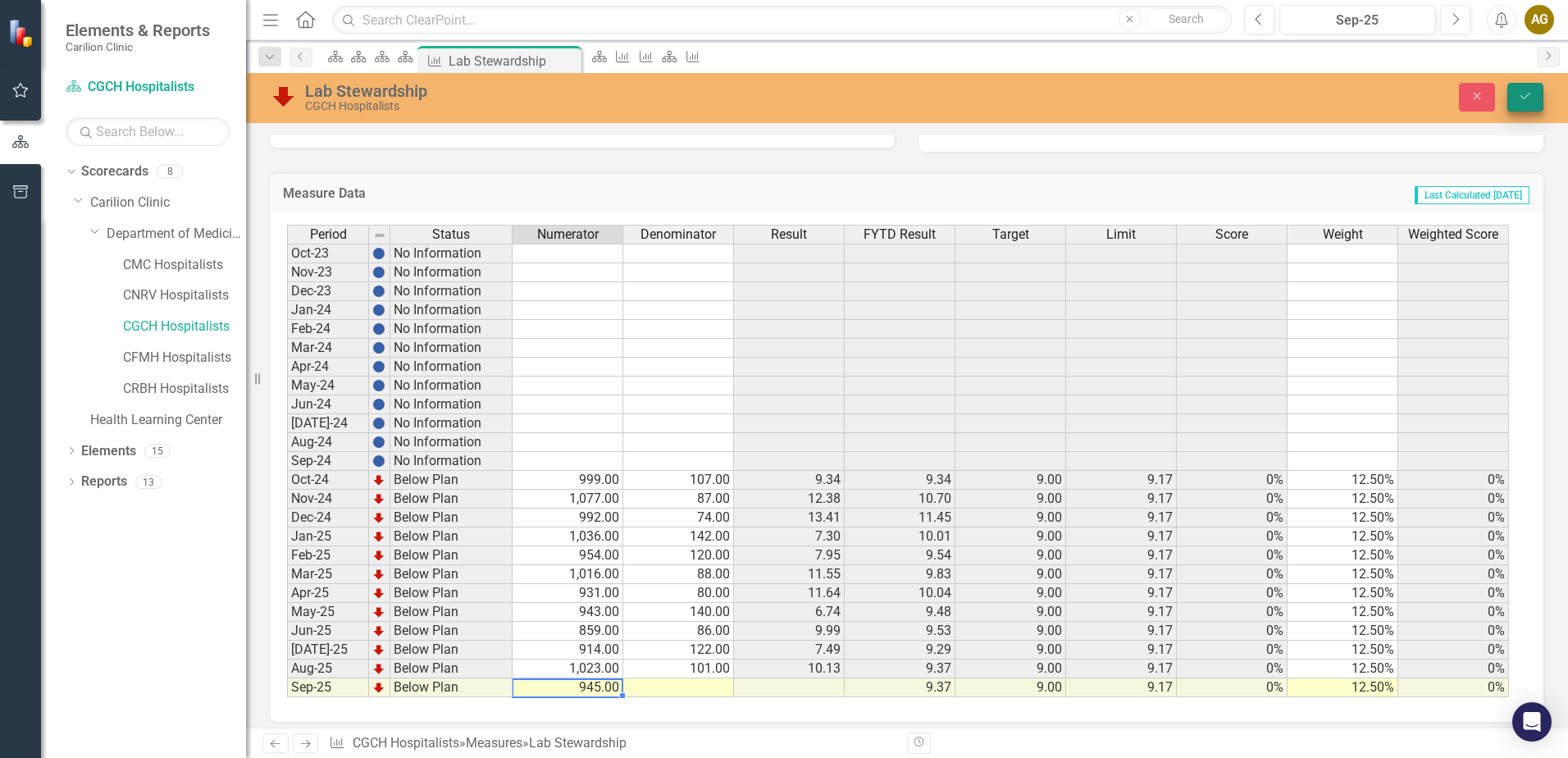
type textarea "945"
click at [1535, 100] on button "Save" at bounding box center [1526, 97] width 36 height 28
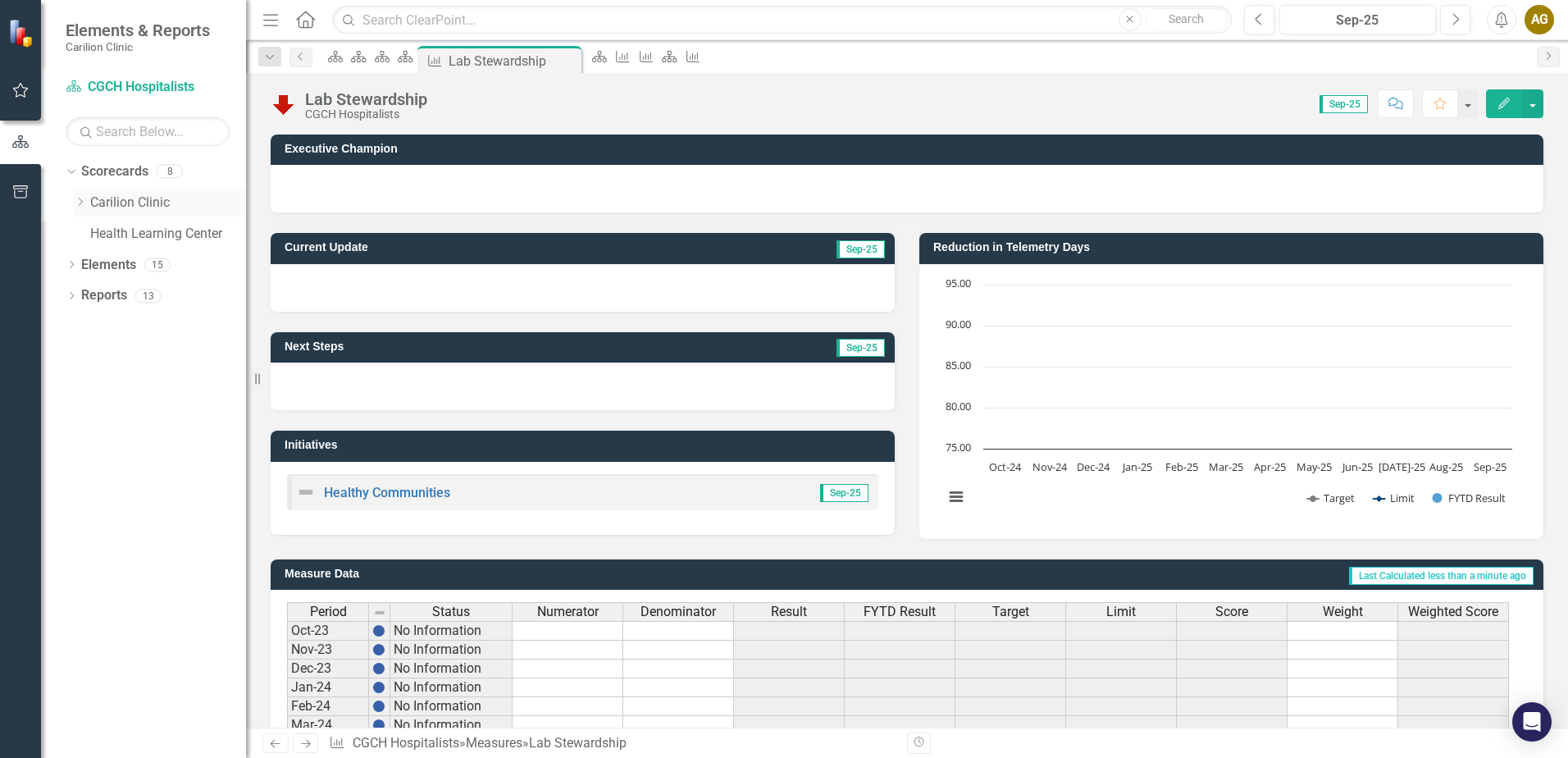
click at [81, 200] on icon at bounding box center [81, 202] width 4 height 9
click at [94, 232] on icon "Dropdown" at bounding box center [96, 232] width 12 height 9
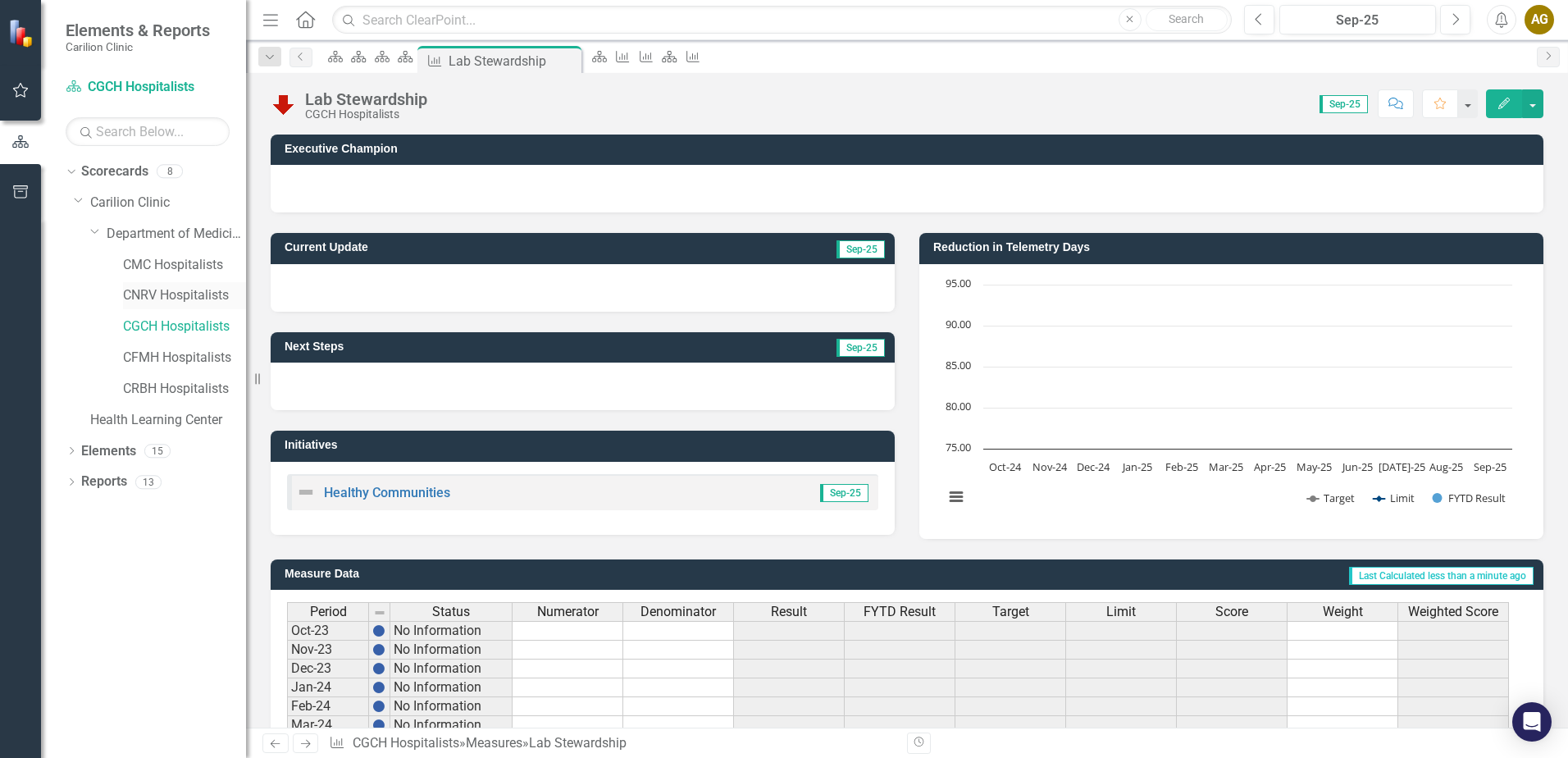
click at [143, 294] on link "CNRV Hospitalists" at bounding box center [185, 296] width 123 height 19
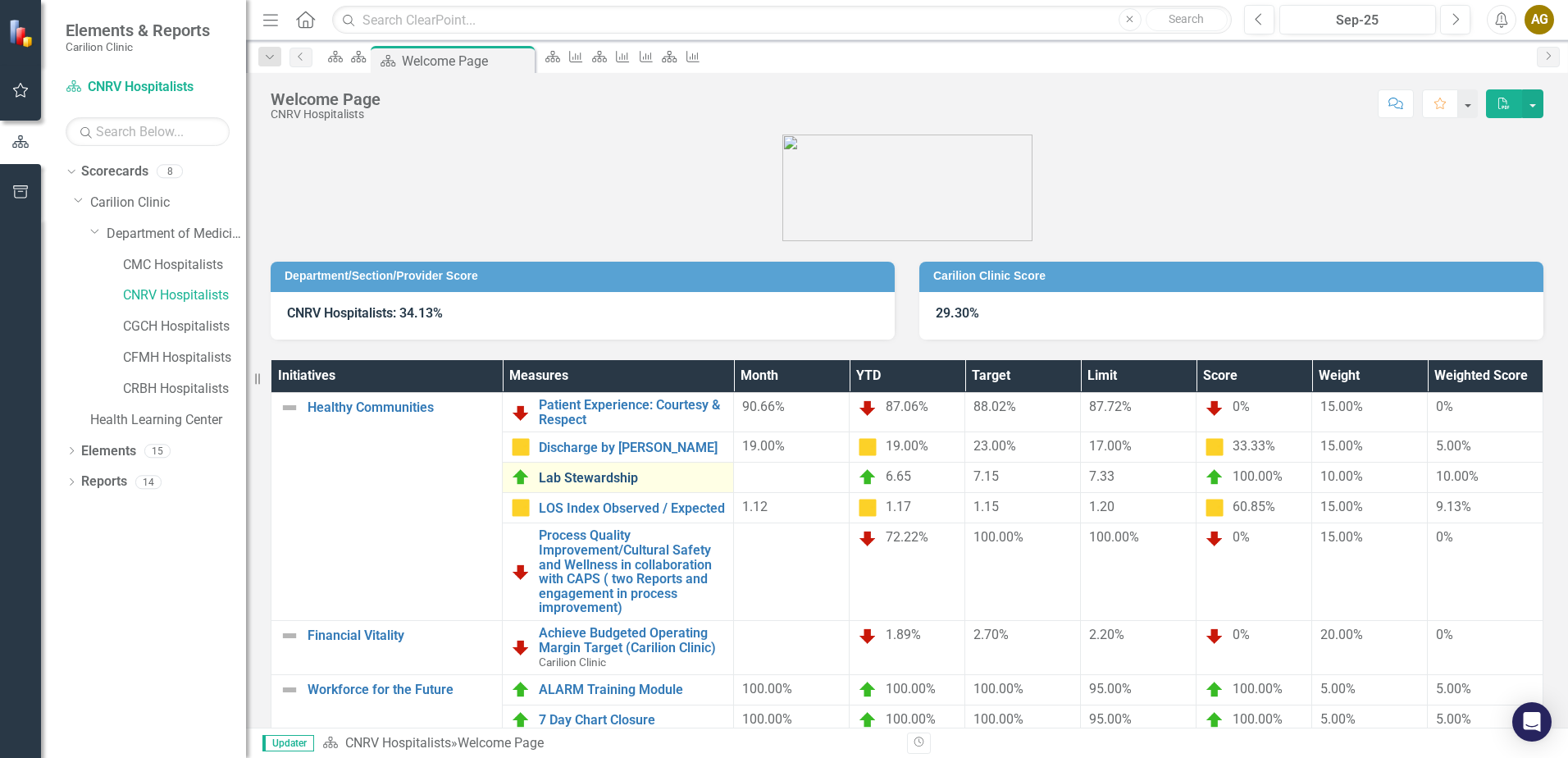
click at [565, 477] on link "Lab Stewardship" at bounding box center [632, 478] width 186 height 15
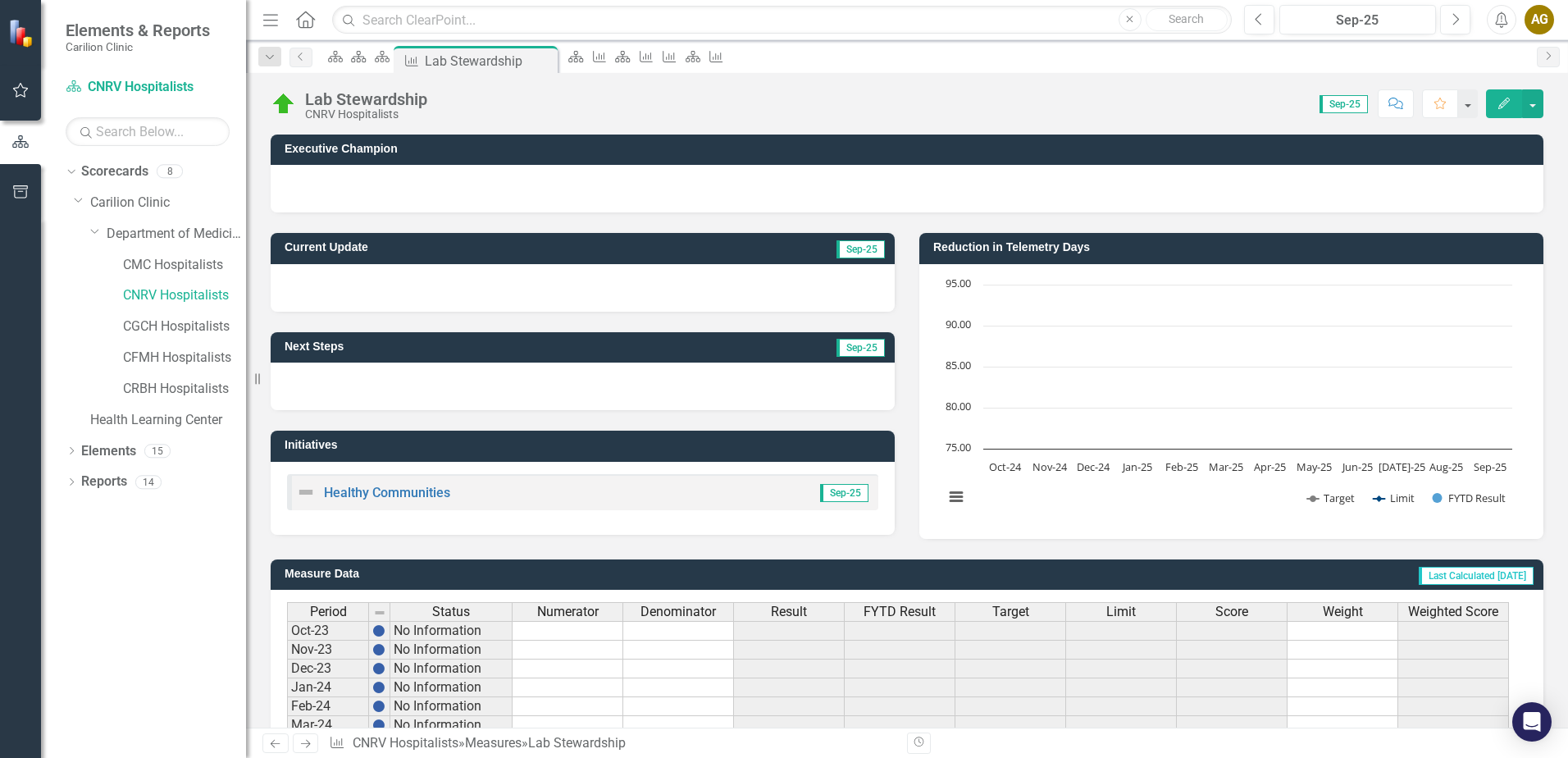
scroll to position [388, 0]
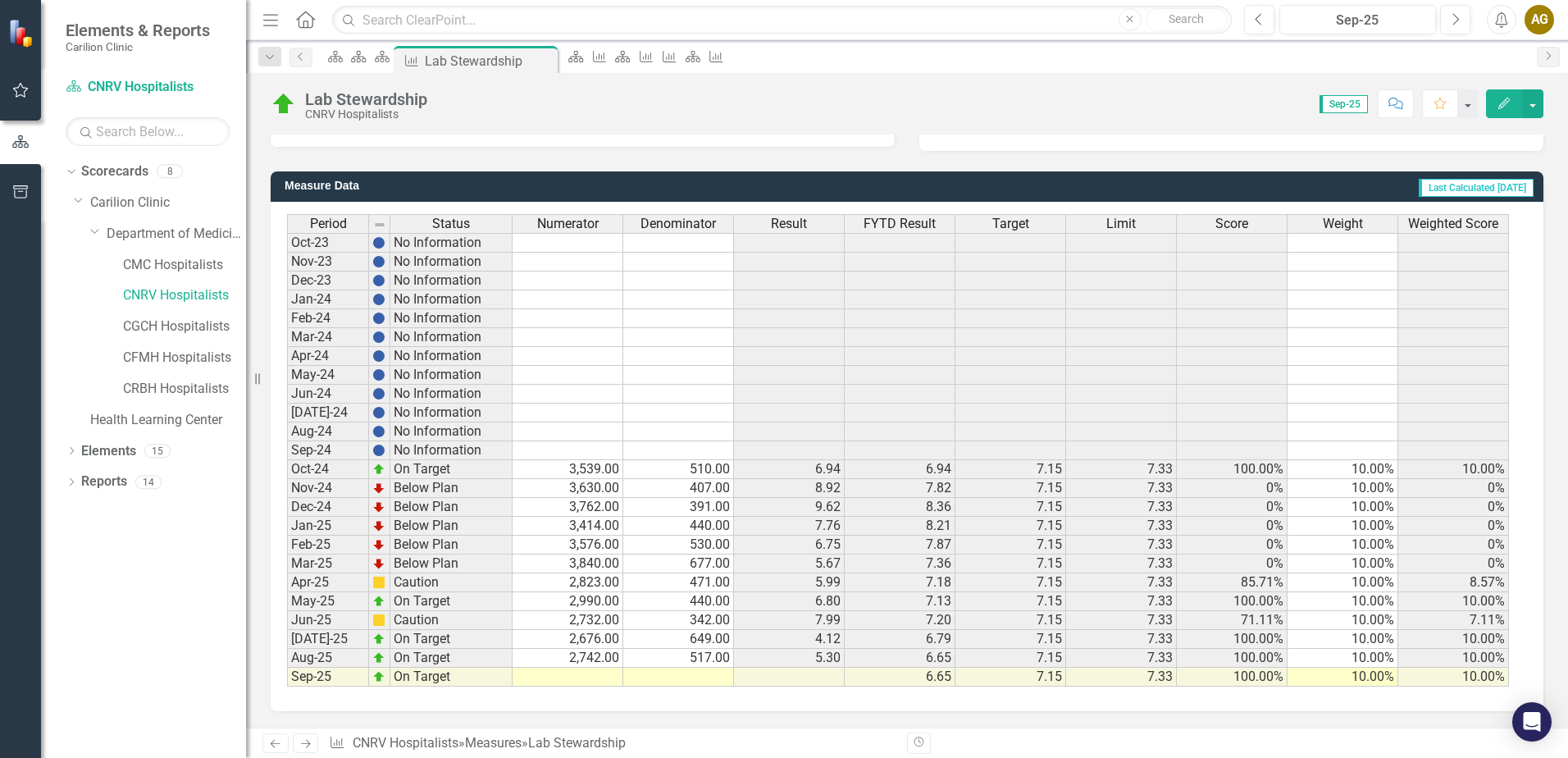
click at [564, 681] on td at bounding box center [568, 677] width 111 height 19
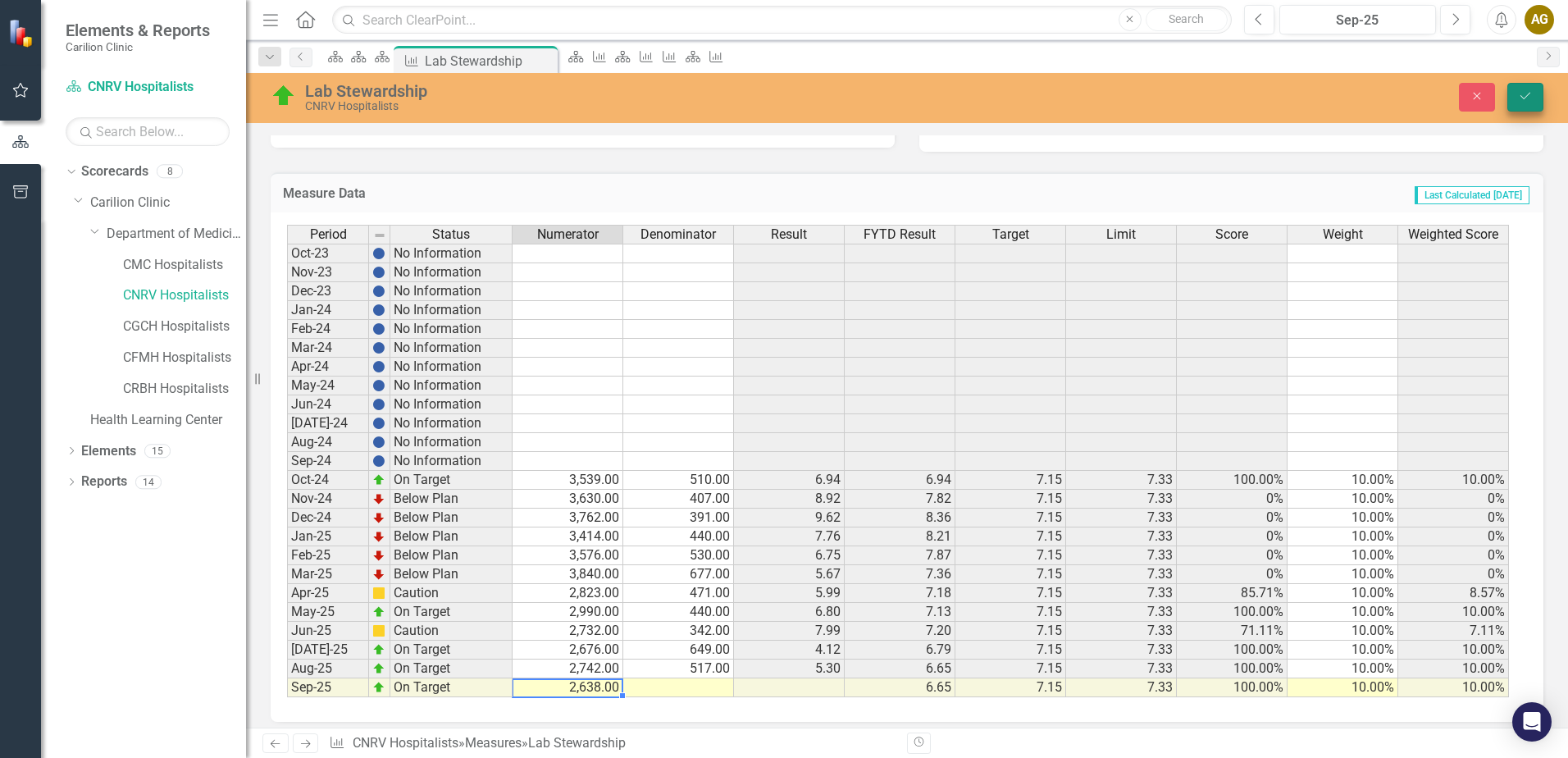
type textarea "2638"
click at [1530, 100] on icon "Save" at bounding box center [1525, 95] width 15 height 11
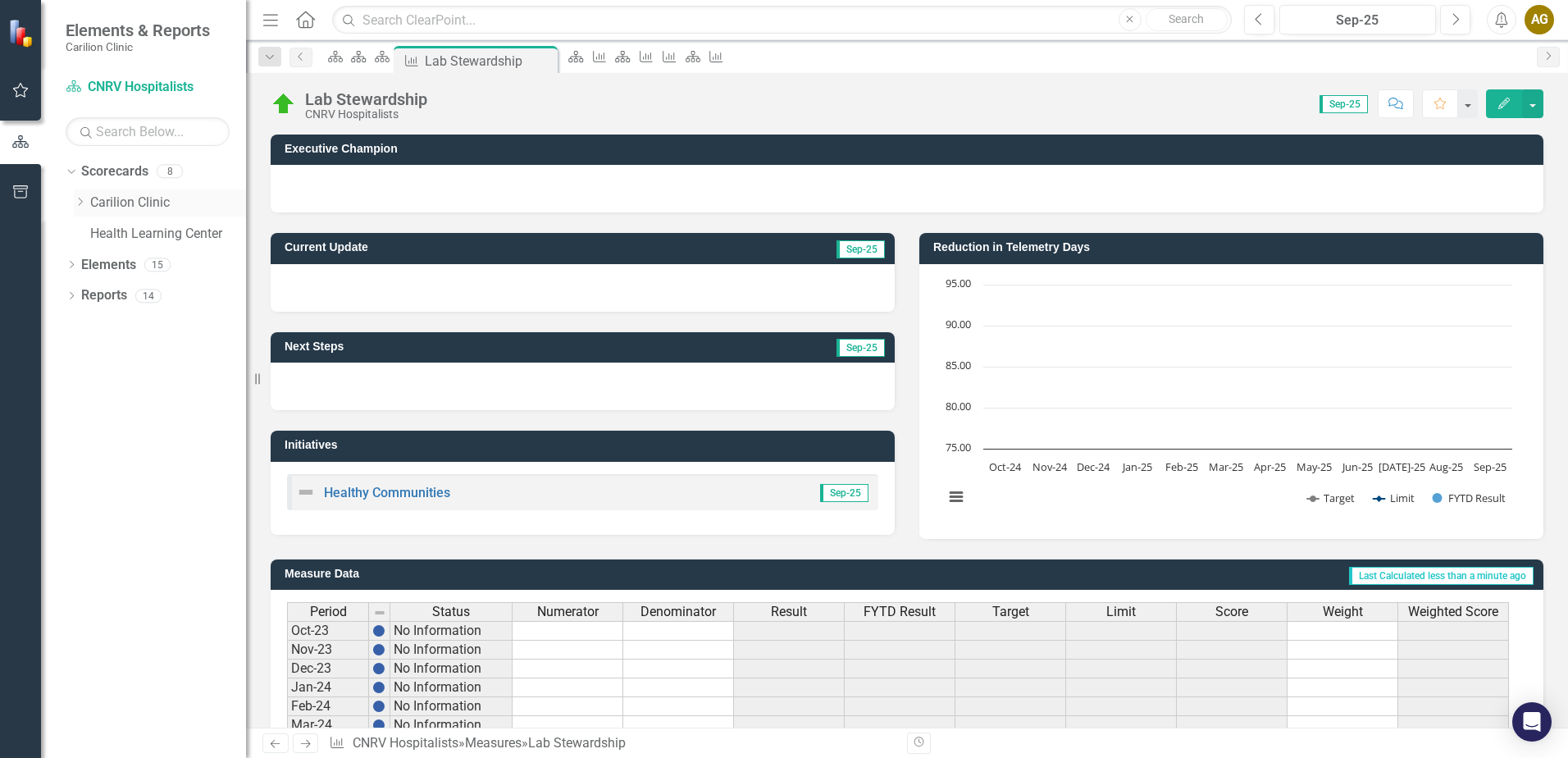
click at [83, 200] on icon "Dropdown" at bounding box center [80, 202] width 12 height 9
click at [91, 233] on icon "Dropdown" at bounding box center [96, 232] width 12 height 9
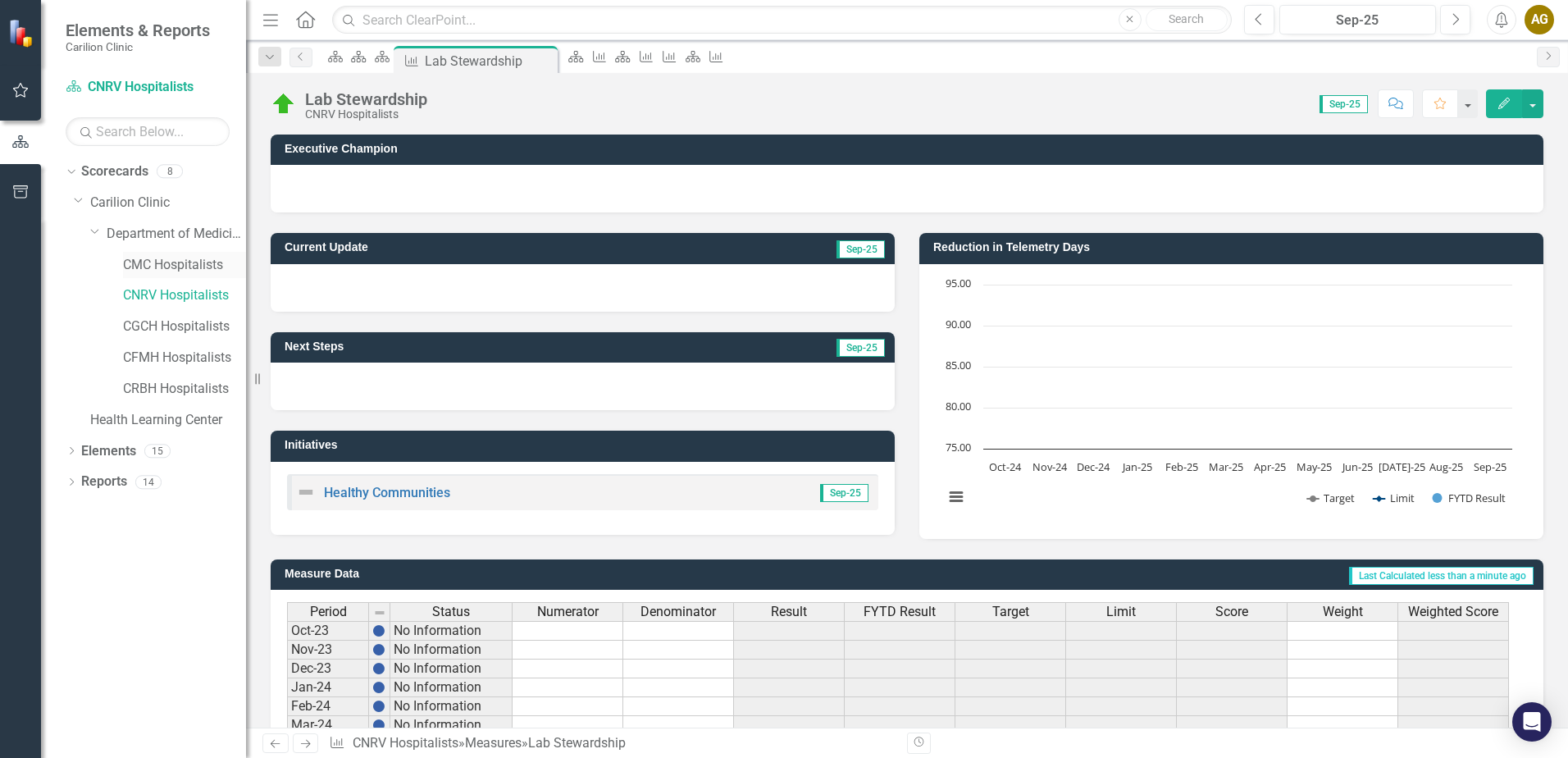
click at [150, 262] on link "CMC Hospitalists" at bounding box center [185, 266] width 123 height 19
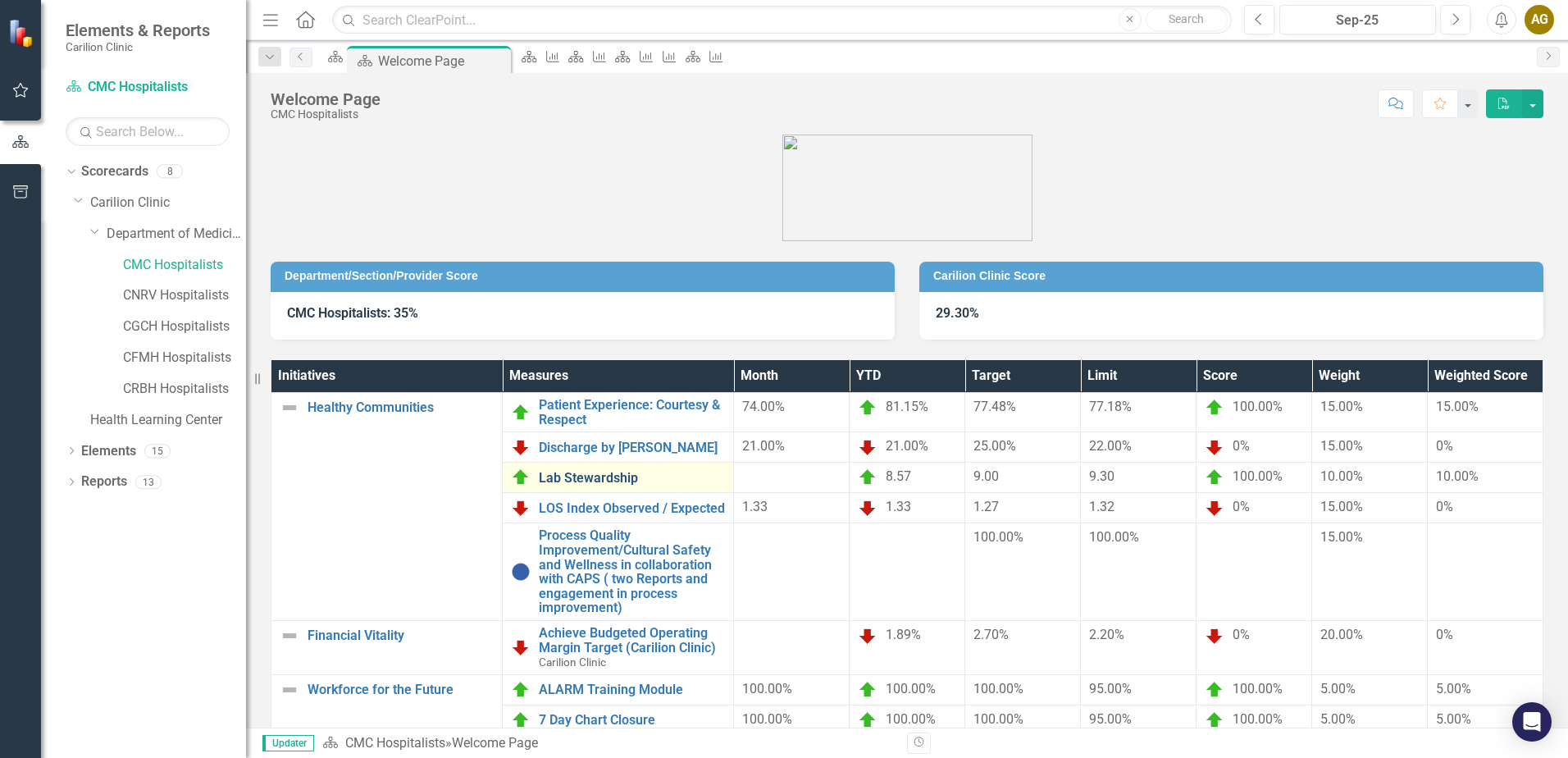
click at [581, 473] on link "Lab Stewardship" at bounding box center [632, 478] width 186 height 15
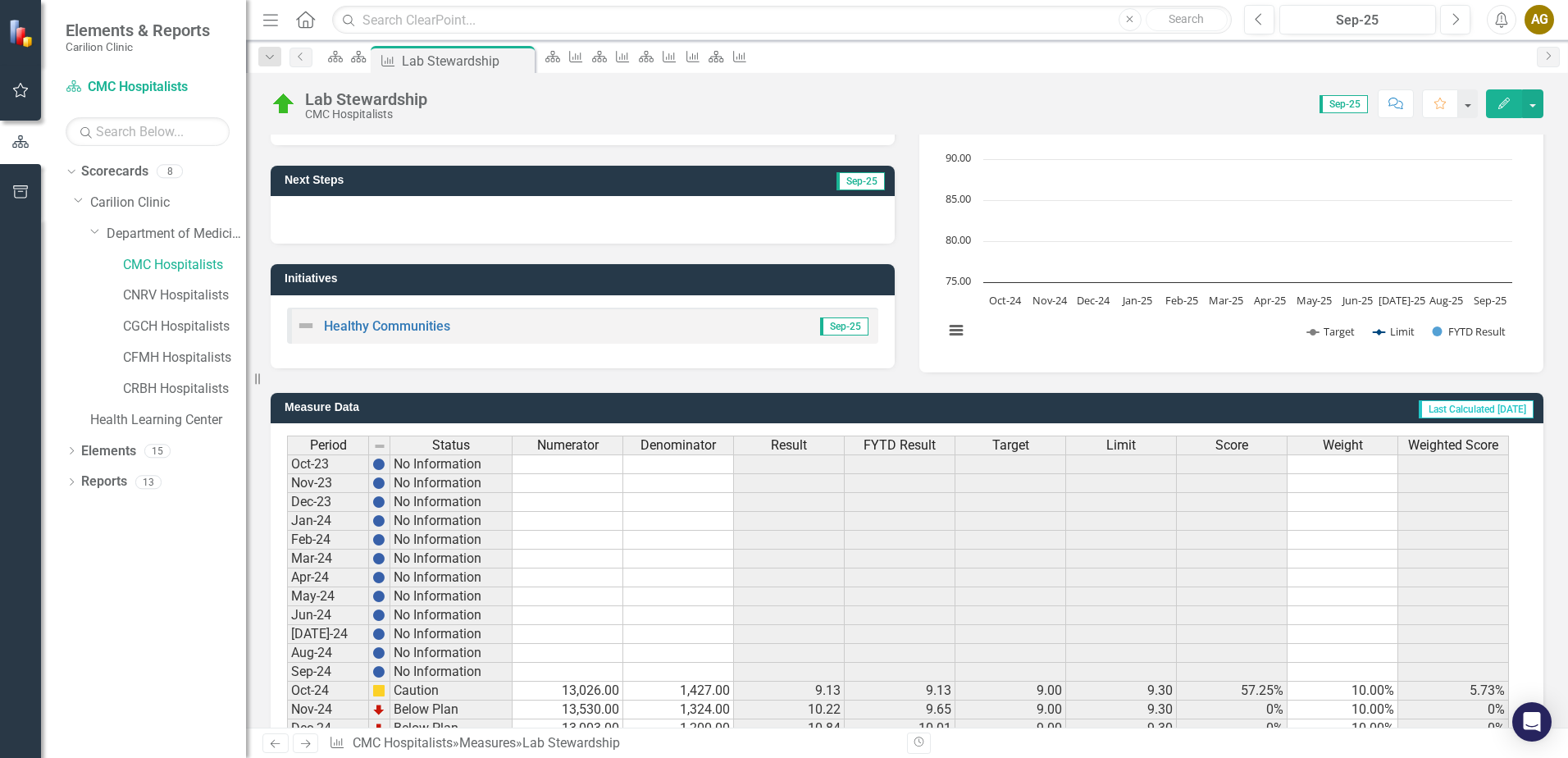
scroll to position [388, 0]
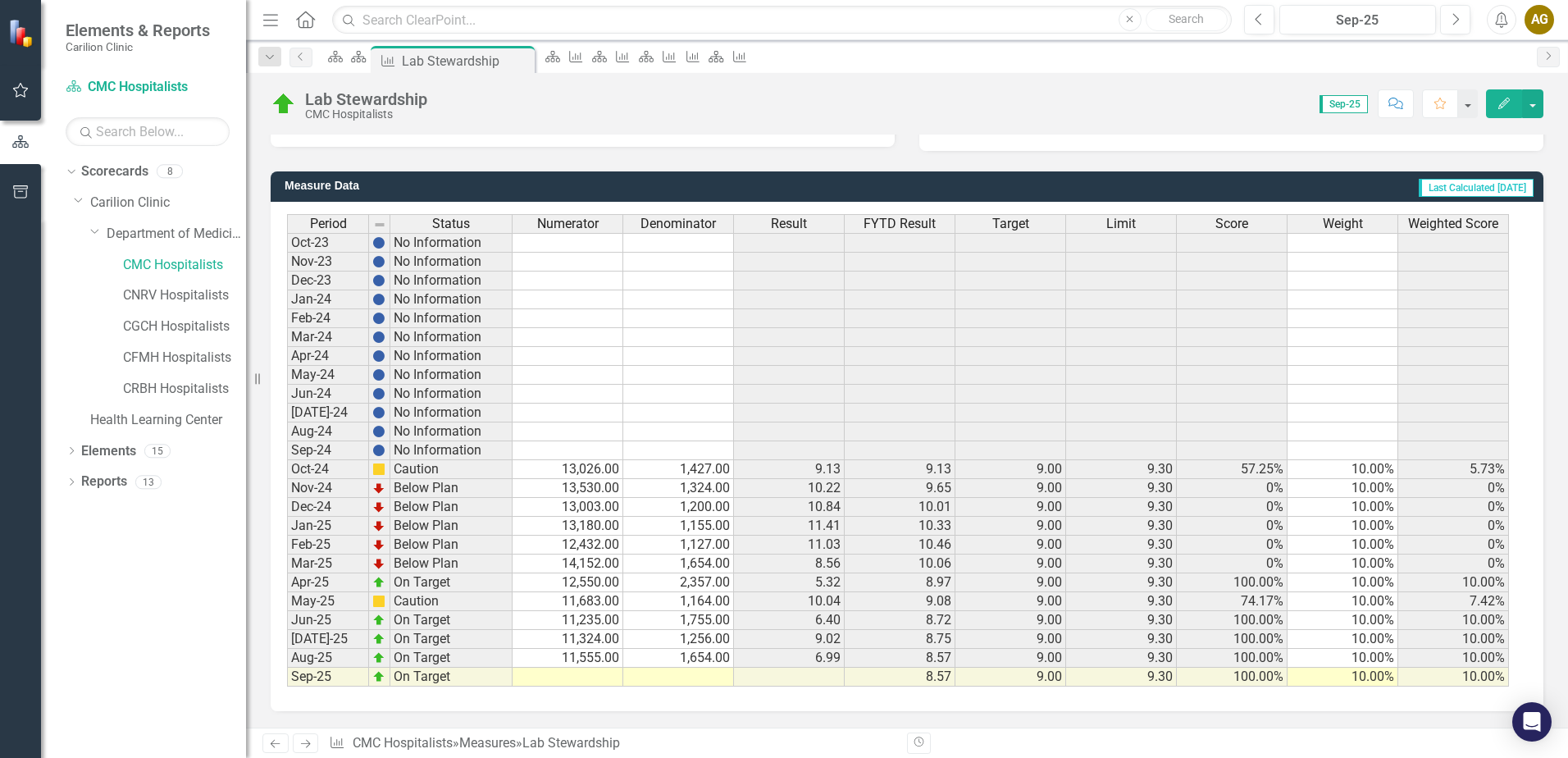
click at [586, 677] on td at bounding box center [568, 677] width 111 height 19
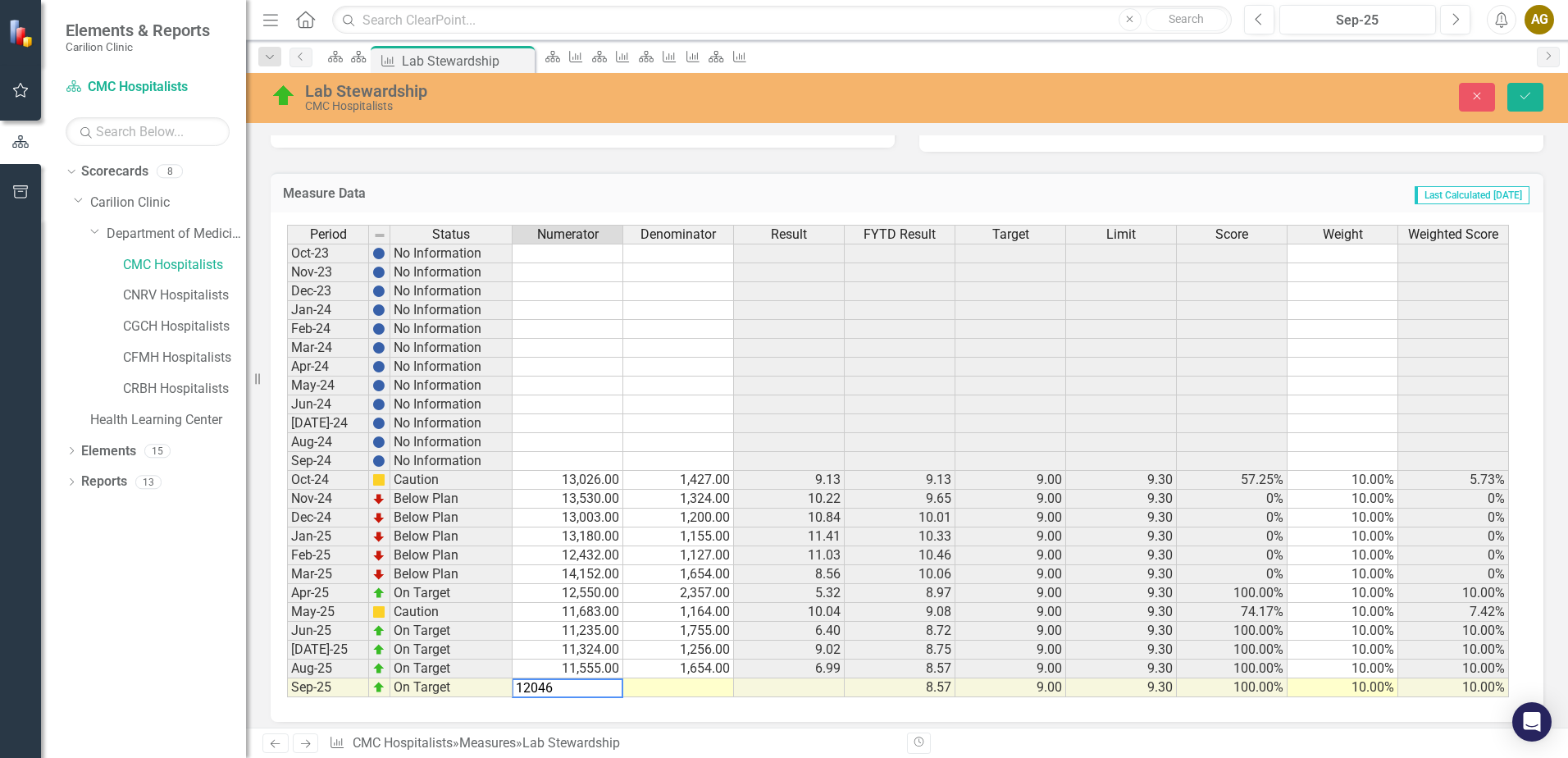
type textarea "12046"
click at [660, 683] on td at bounding box center [678, 688] width 111 height 19
click at [1521, 99] on icon "Save" at bounding box center [1525, 95] width 15 height 11
